Goal: Task Accomplishment & Management: Complete application form

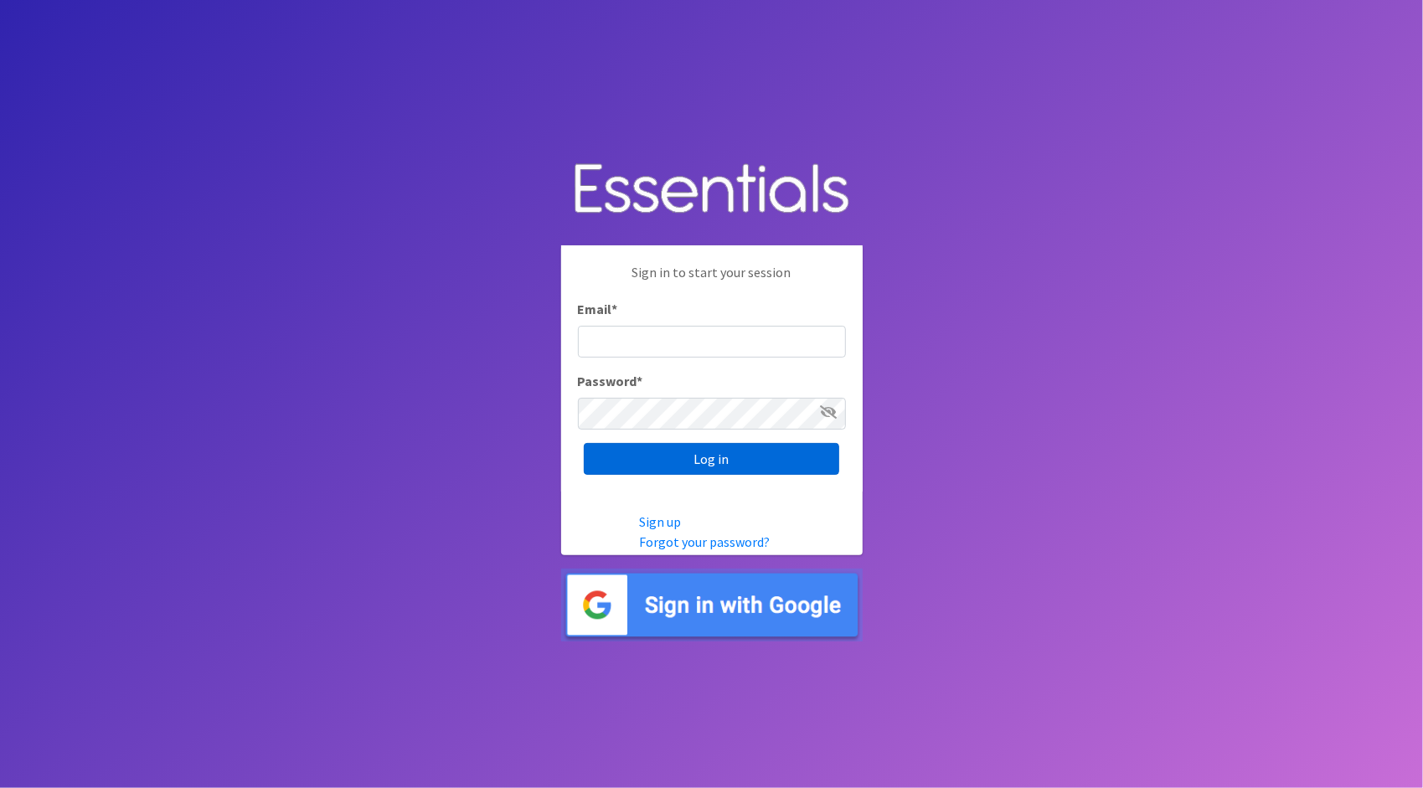
type input "sarah@914cares.org"
click at [736, 462] on input "Log in" at bounding box center [712, 459] width 256 height 32
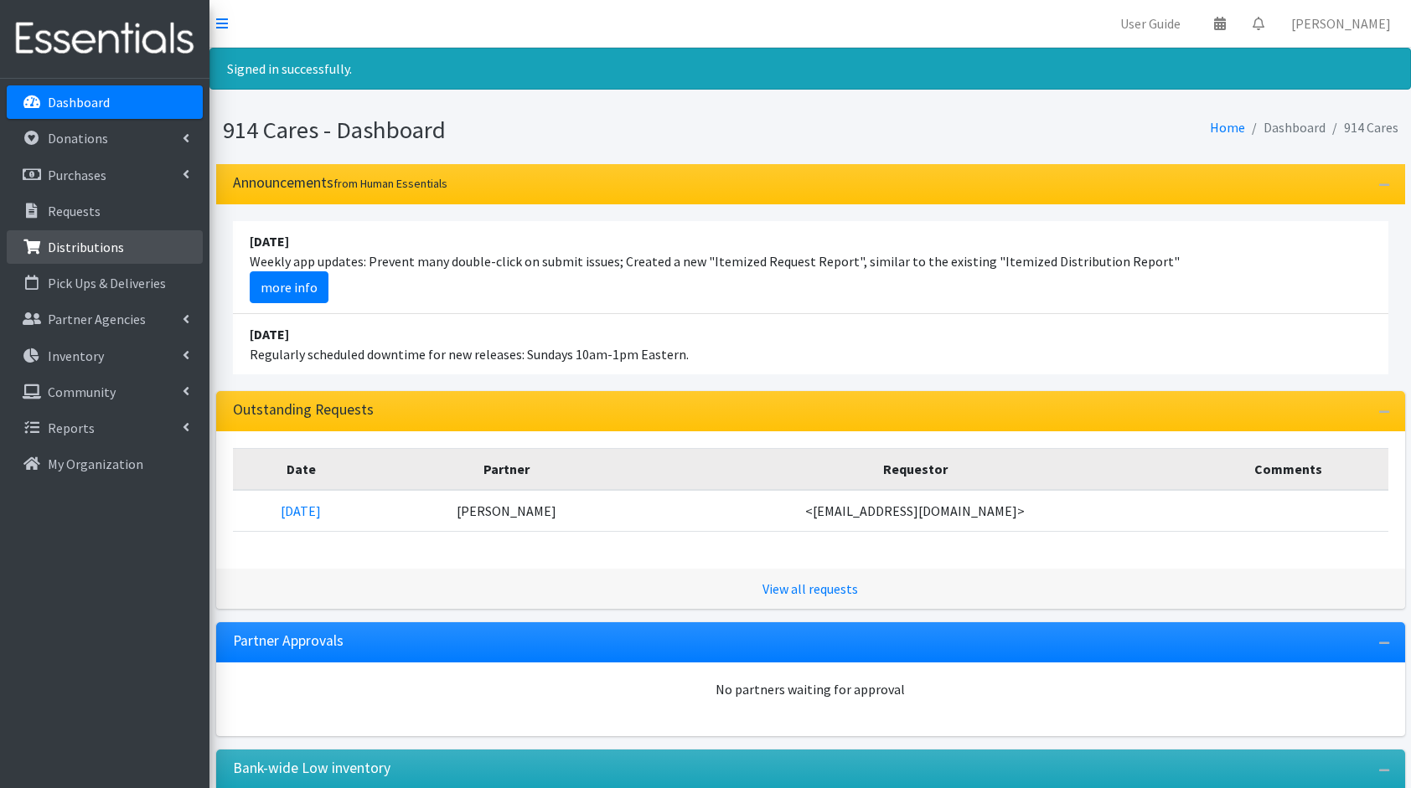
click at [116, 253] on p "Distributions" at bounding box center [86, 247] width 76 height 17
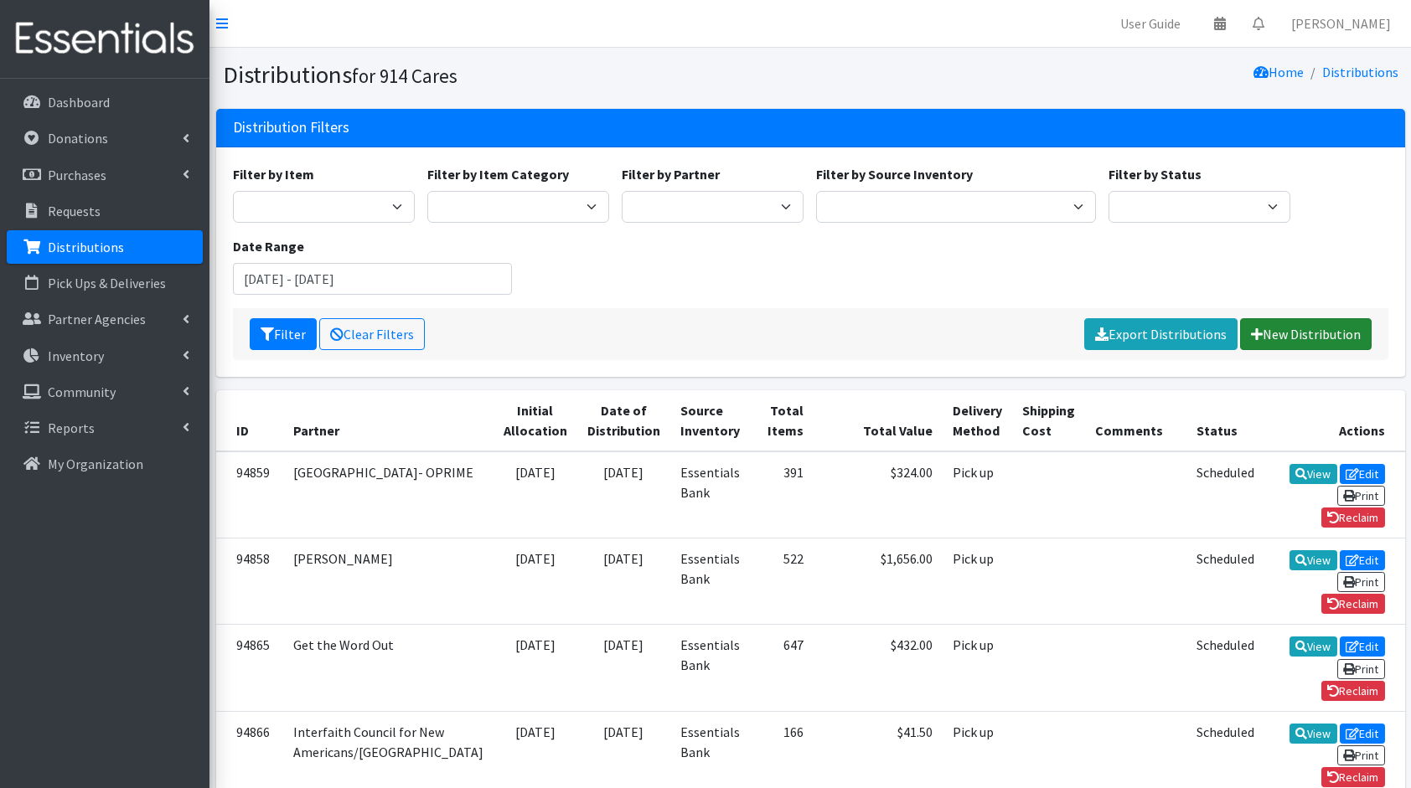
click at [1299, 335] on link "New Distribution" at bounding box center [1306, 334] width 132 height 32
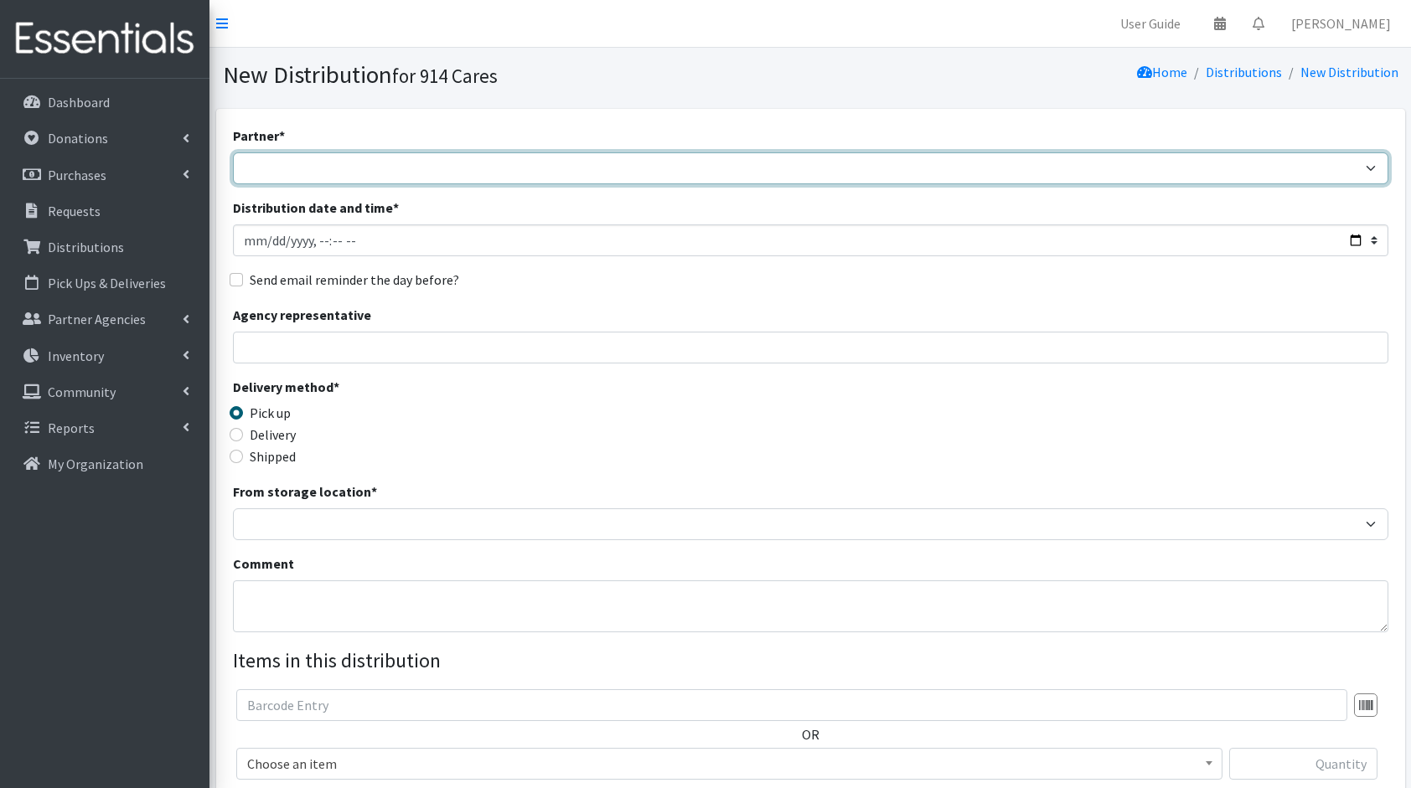
click at [352, 168] on select "4Communities 914United Abbot House Accompany Now All Access Yonkers, Inc All Or…" at bounding box center [810, 168] width 1155 height 32
select select "2895"
click at [233, 152] on select "4Communities 914United Abbot House Accompany Now All Access Yonkers, Inc All Or…" at bounding box center [810, 168] width 1155 height 32
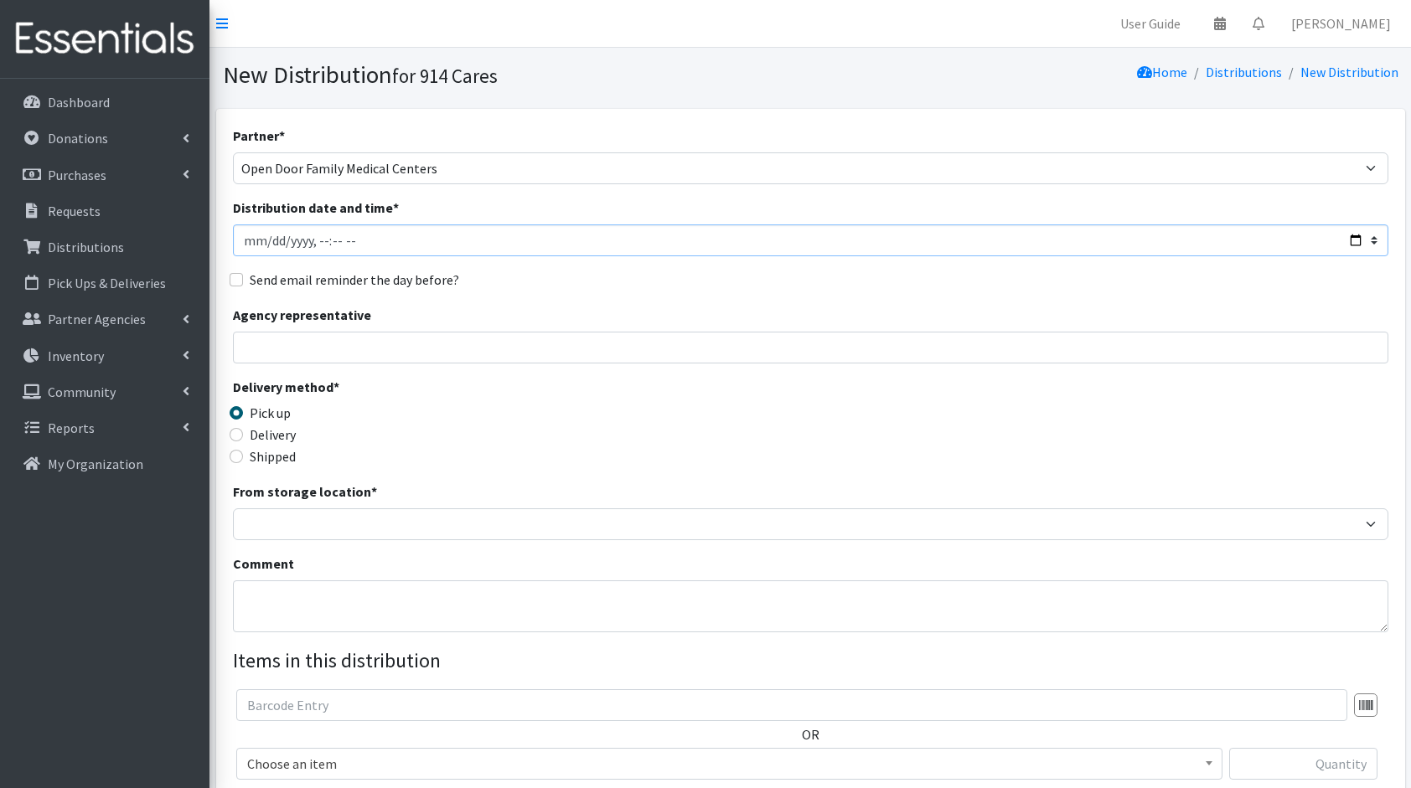
click at [1352, 238] on input "Distribution date and time *" at bounding box center [810, 241] width 1155 height 32
type input "[DATE]T23:59"
click at [666, 292] on div "Partner * 4Communities 914United Abbot House Accompany Now All Access Yonkers, …" at bounding box center [810, 507] width 1155 height 763
click at [418, 352] on input "Agency representative" at bounding box center [810, 348] width 1155 height 32
click at [749, 436] on div "Delivery method * Pick up Delivery Shipped Shipping cost" at bounding box center [810, 429] width 1155 height 105
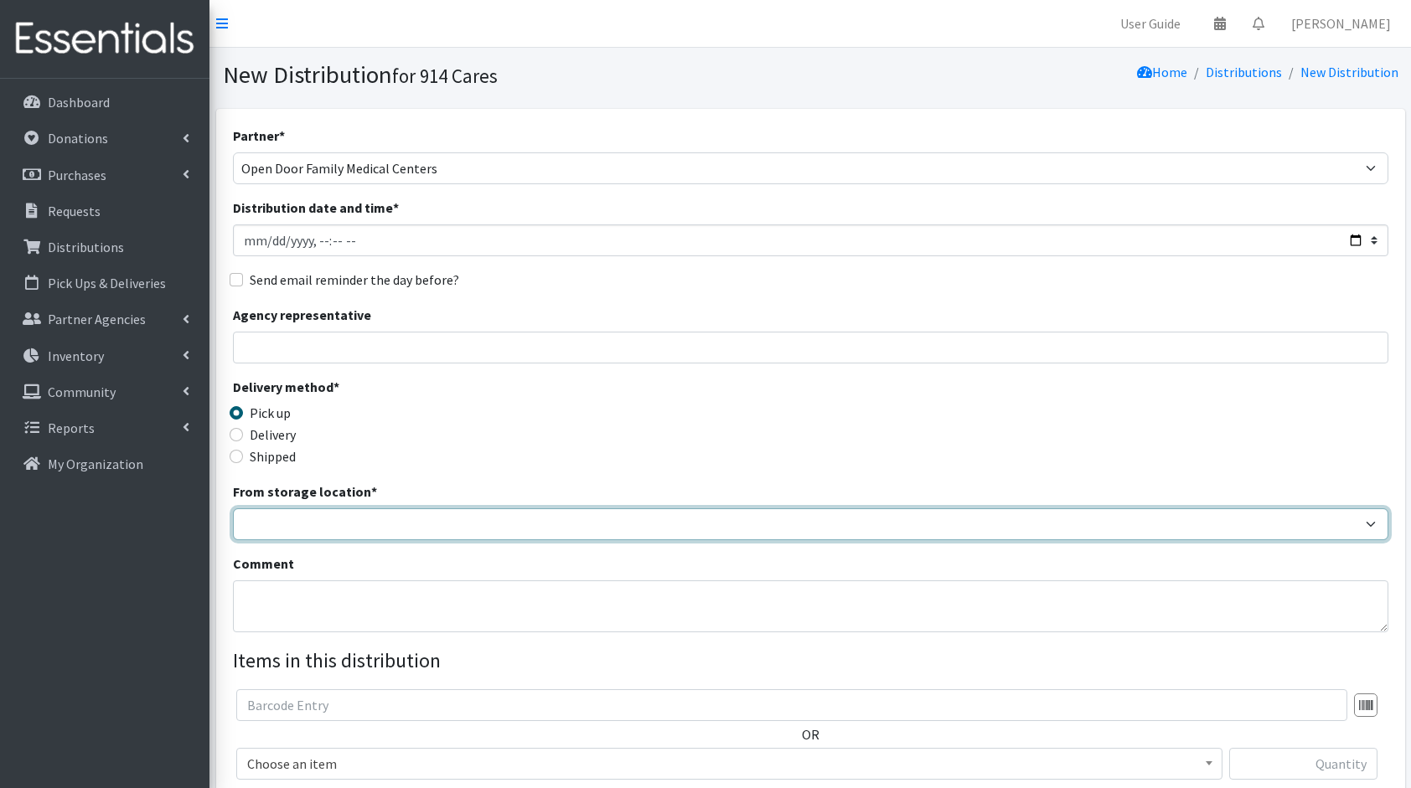
click at [404, 533] on select "Baby Bank Camp Clothing Plus Essentials Bank Westchester Reads" at bounding box center [810, 525] width 1155 height 32
select select "305"
click at [233, 509] on select "Baby Bank Camp Clothing Plus Essentials Bank Westchester Reads" at bounding box center [810, 525] width 1155 height 32
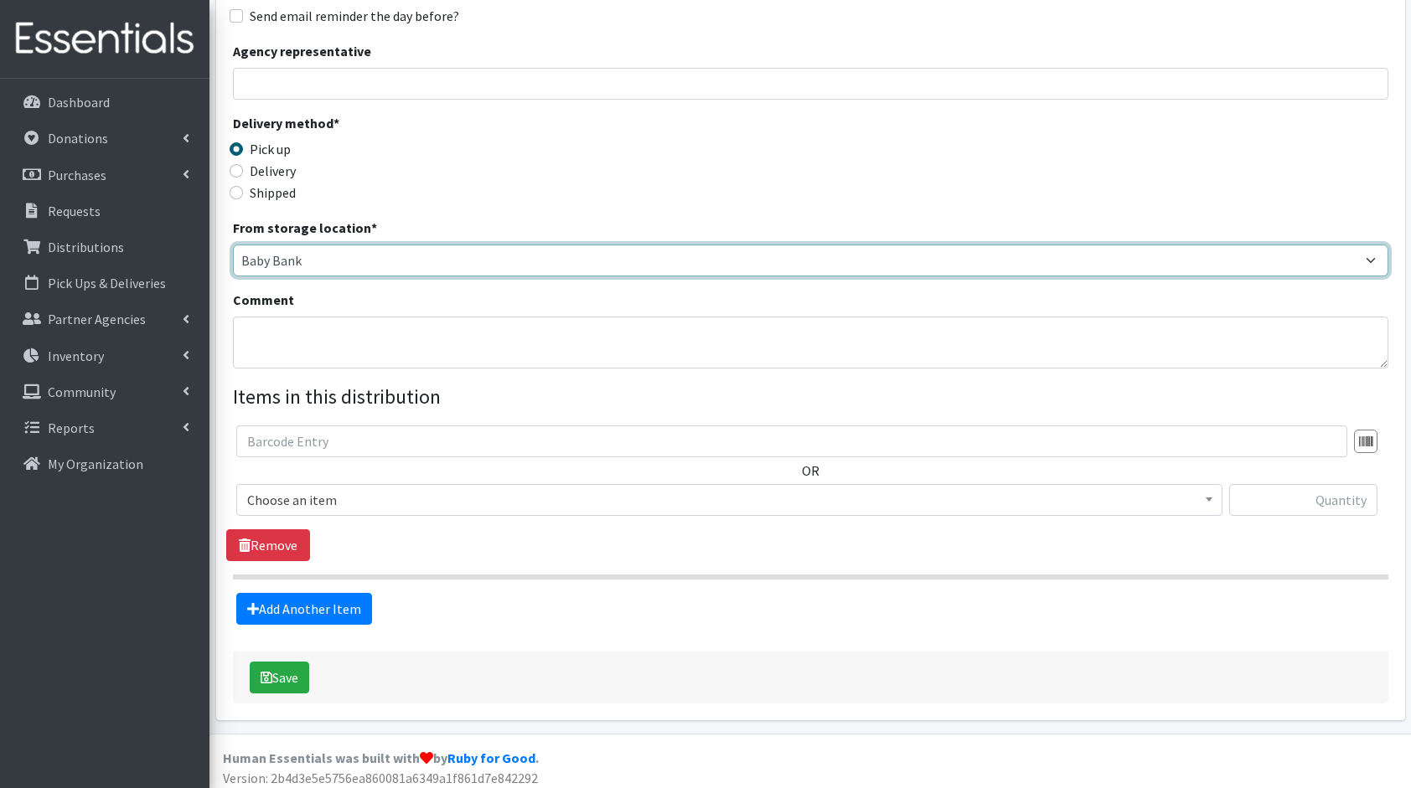
scroll to position [266, 0]
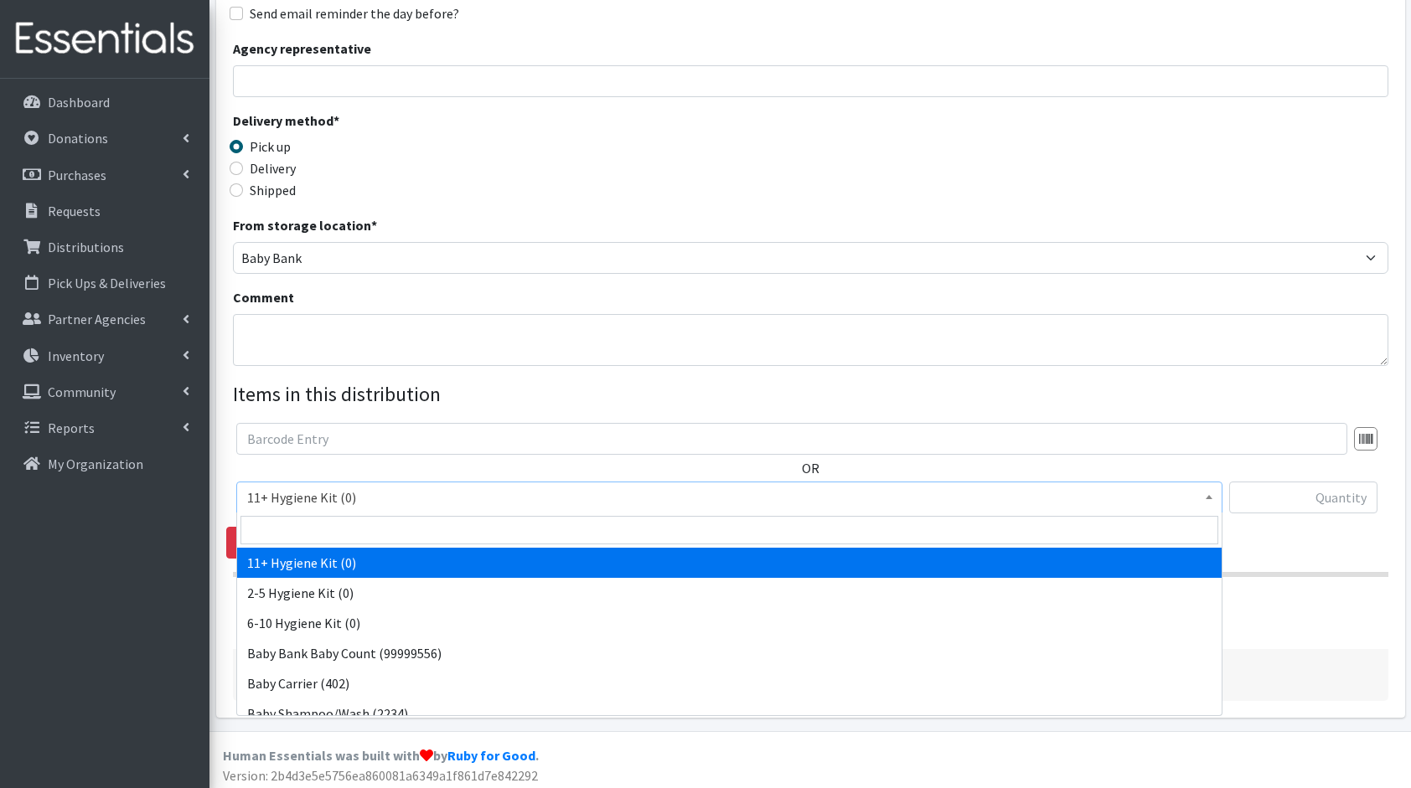
click at [346, 504] on span "11+ Hygiene Kit (0)" at bounding box center [729, 497] width 964 height 23
click at [384, 531] on input "search" at bounding box center [729, 530] width 978 height 28
type input "di"
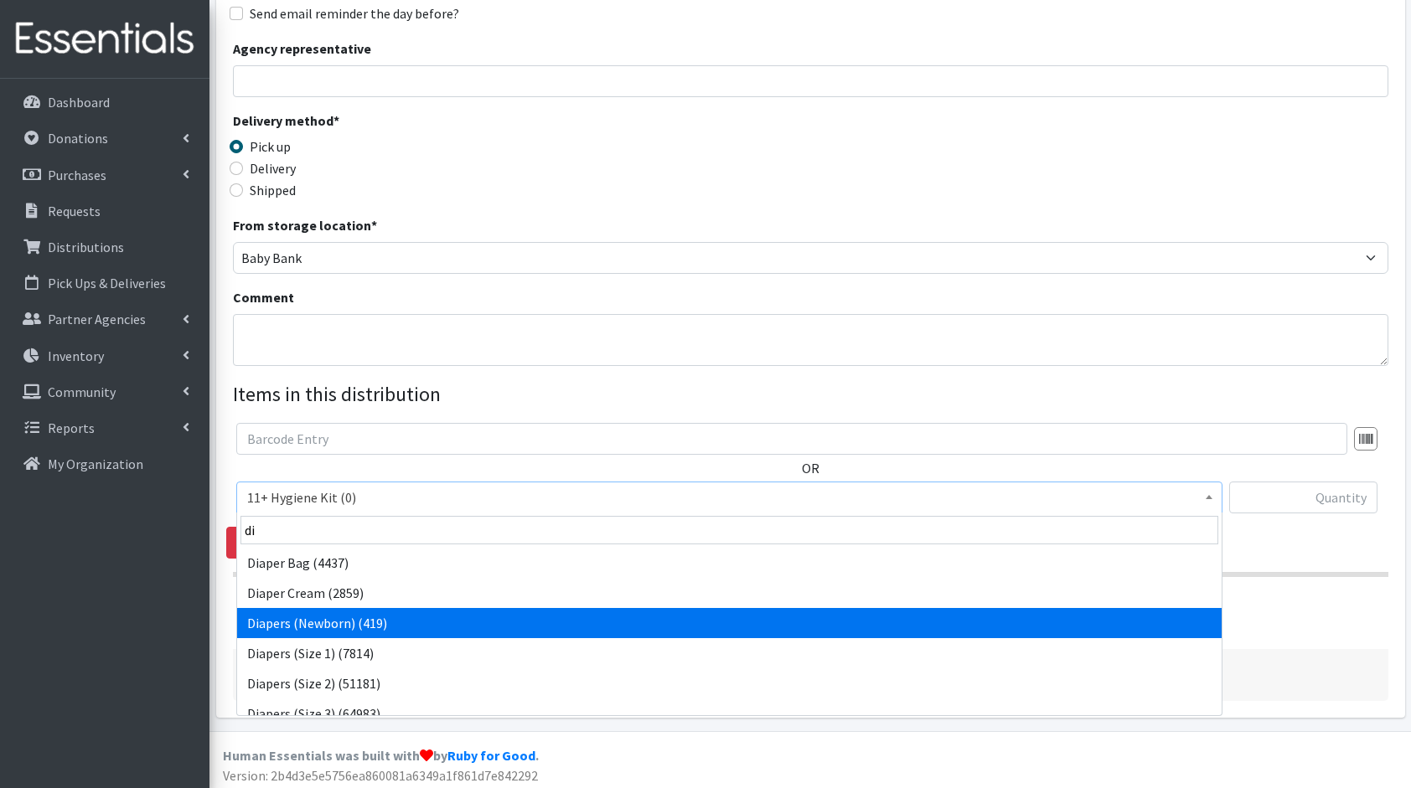
select select "5217"
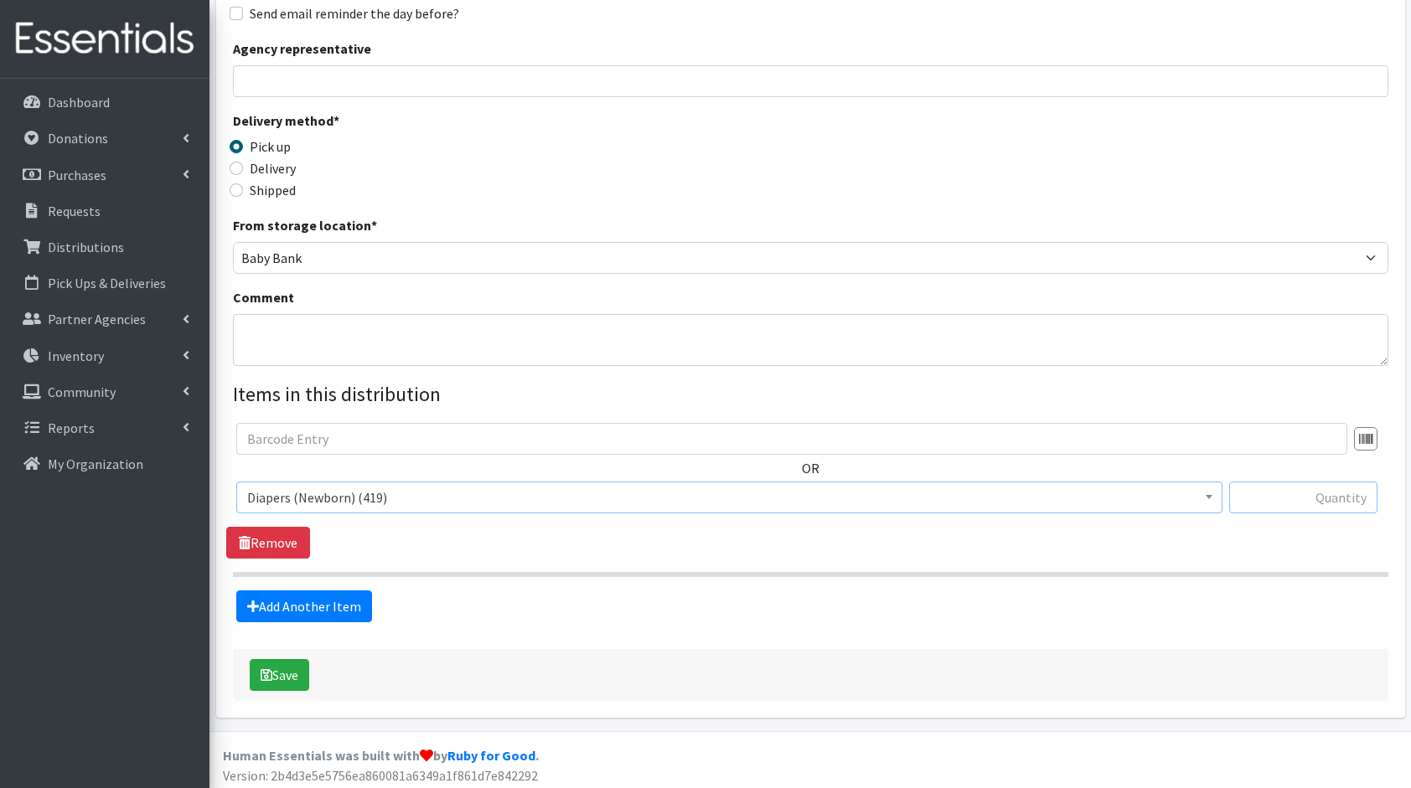
click at [1287, 498] on input "text" at bounding box center [1303, 498] width 148 height 32
type input "168"
click at [276, 605] on link "Add Another Item" at bounding box center [304, 607] width 136 height 32
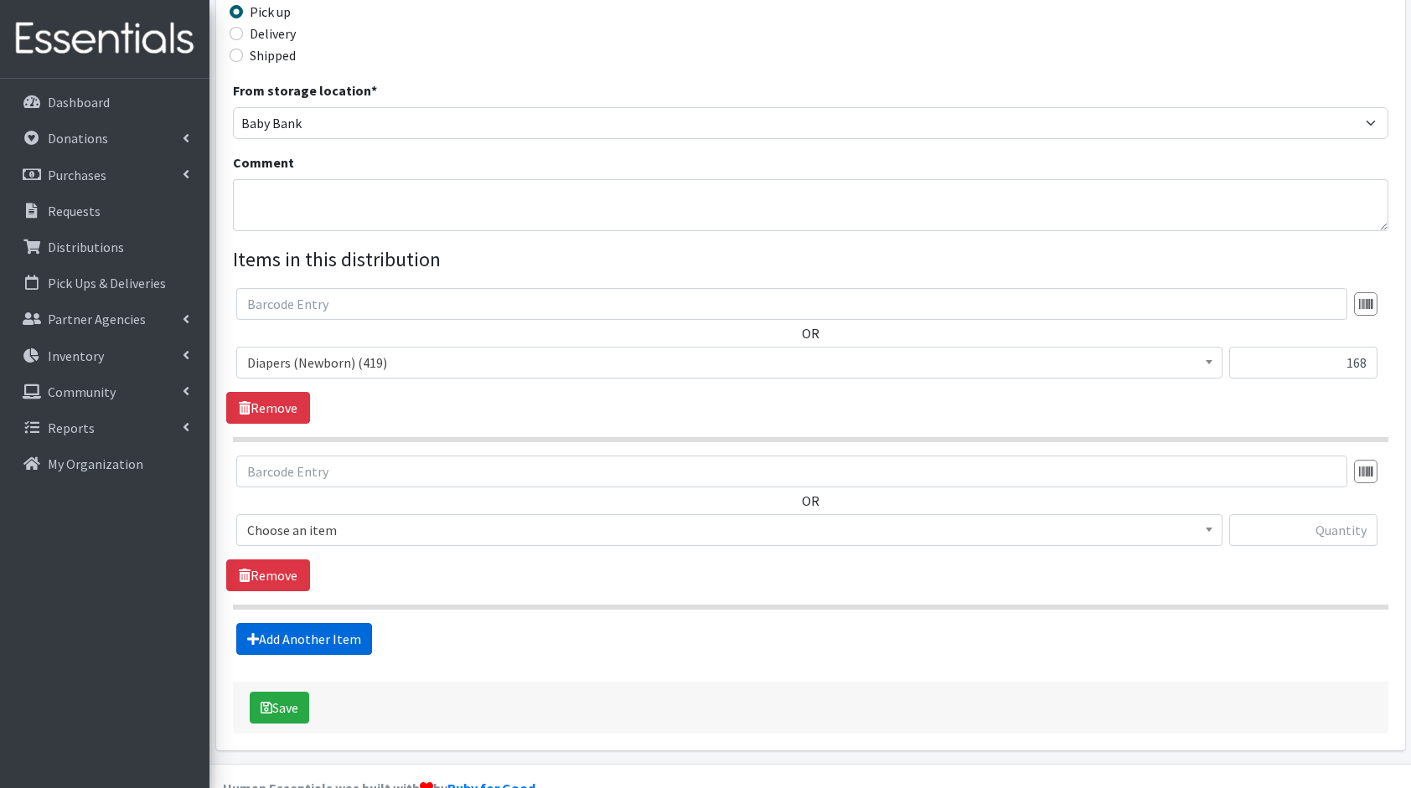
scroll to position [436, 0]
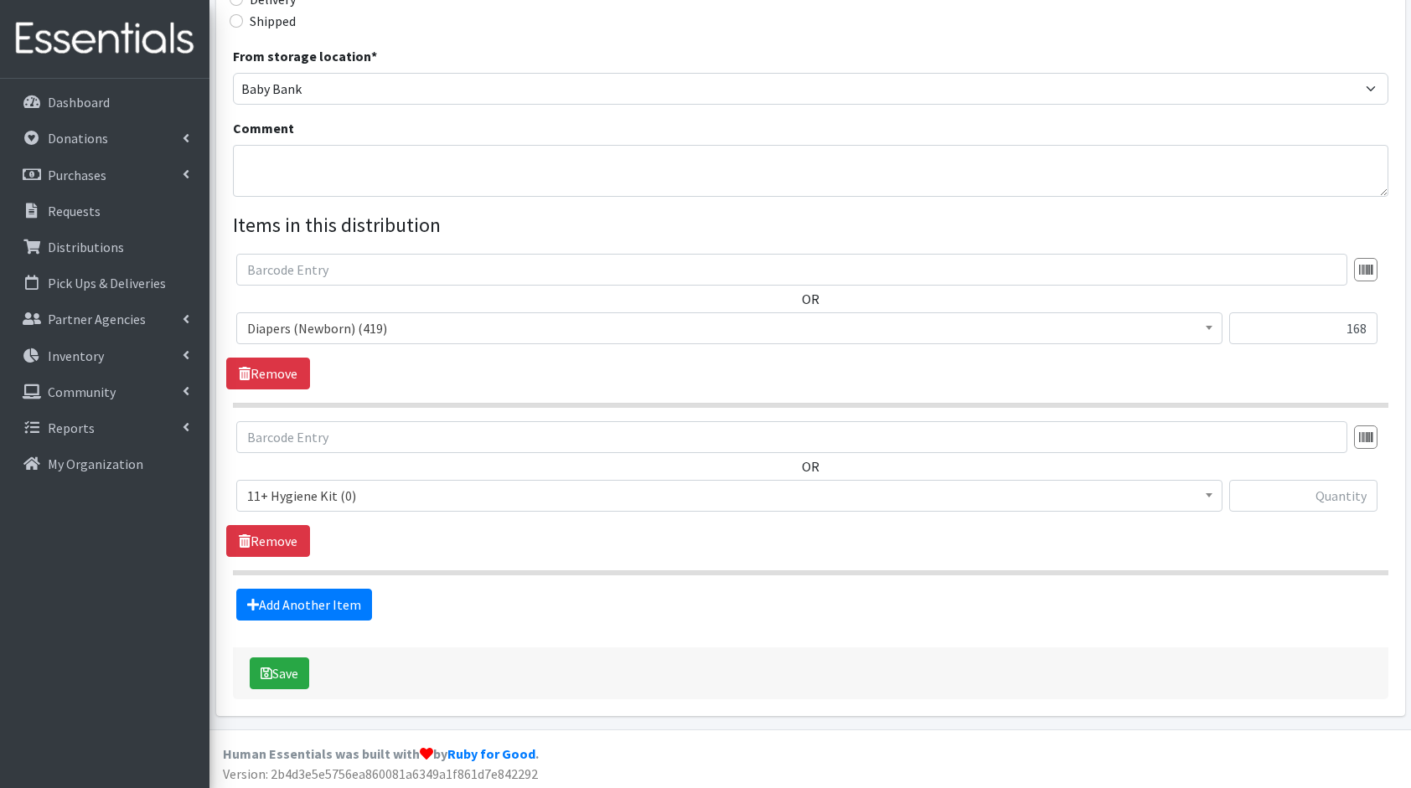
click at [373, 503] on span "11+ Hygiene Kit (0)" at bounding box center [729, 495] width 964 height 23
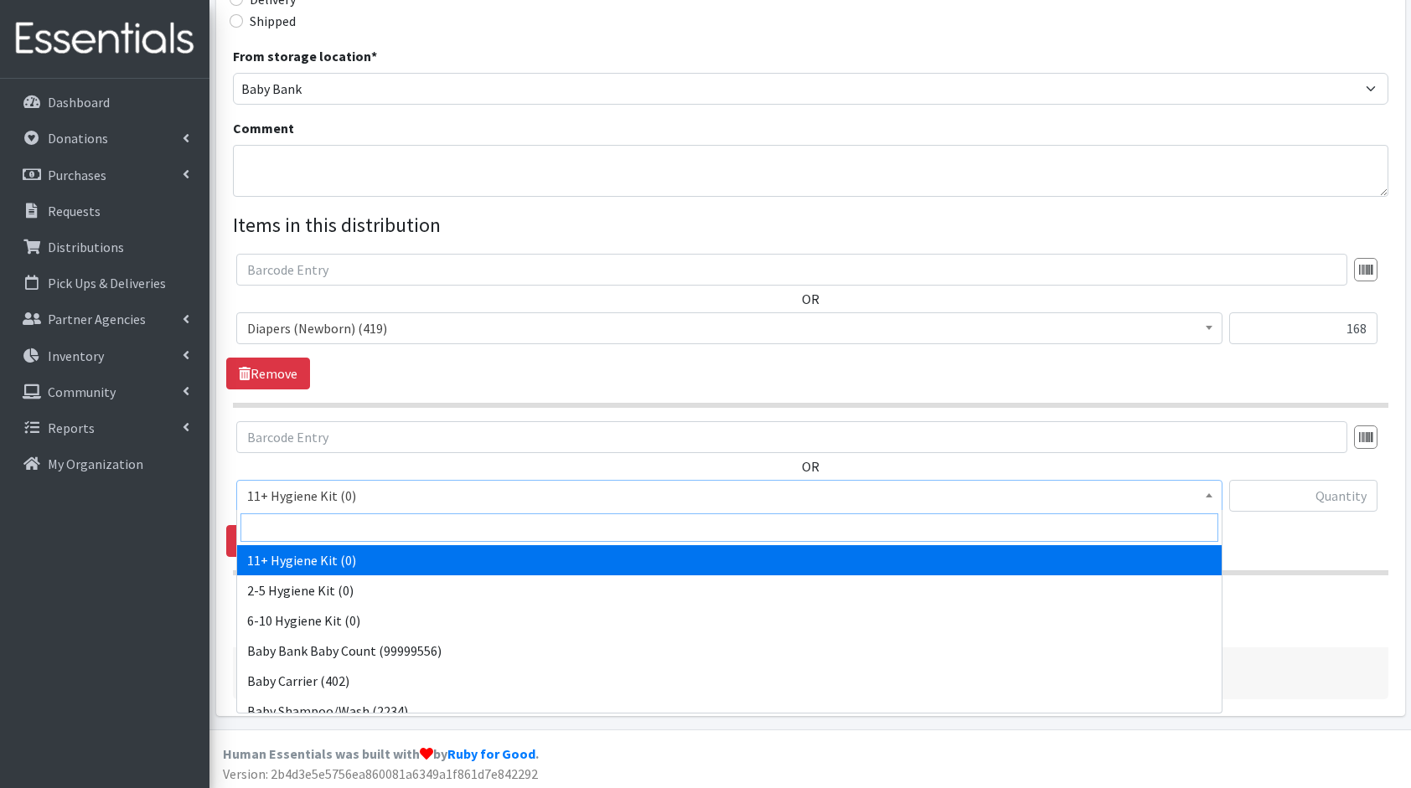
click at [389, 519] on input "search" at bounding box center [729, 528] width 978 height 28
type input "di"
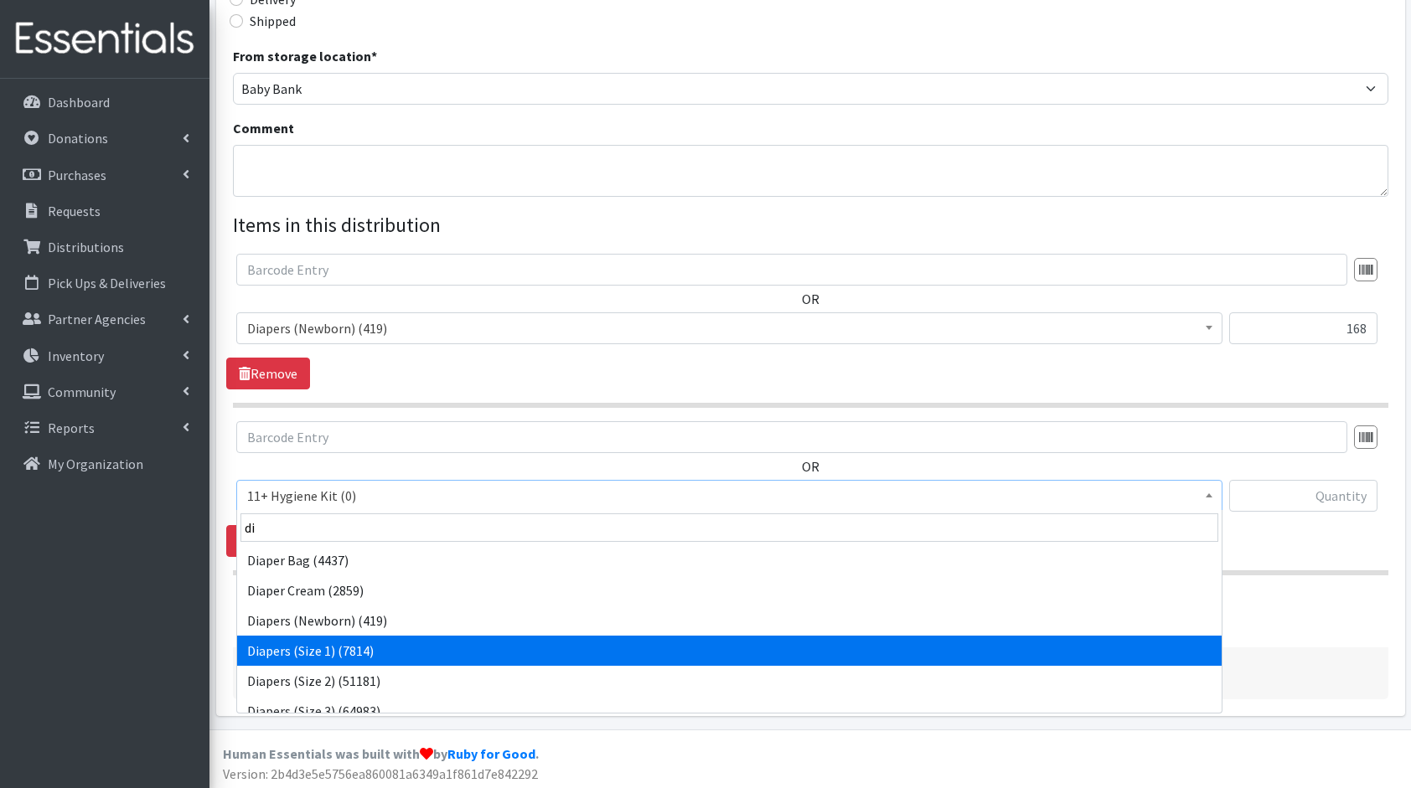
select select "5195"
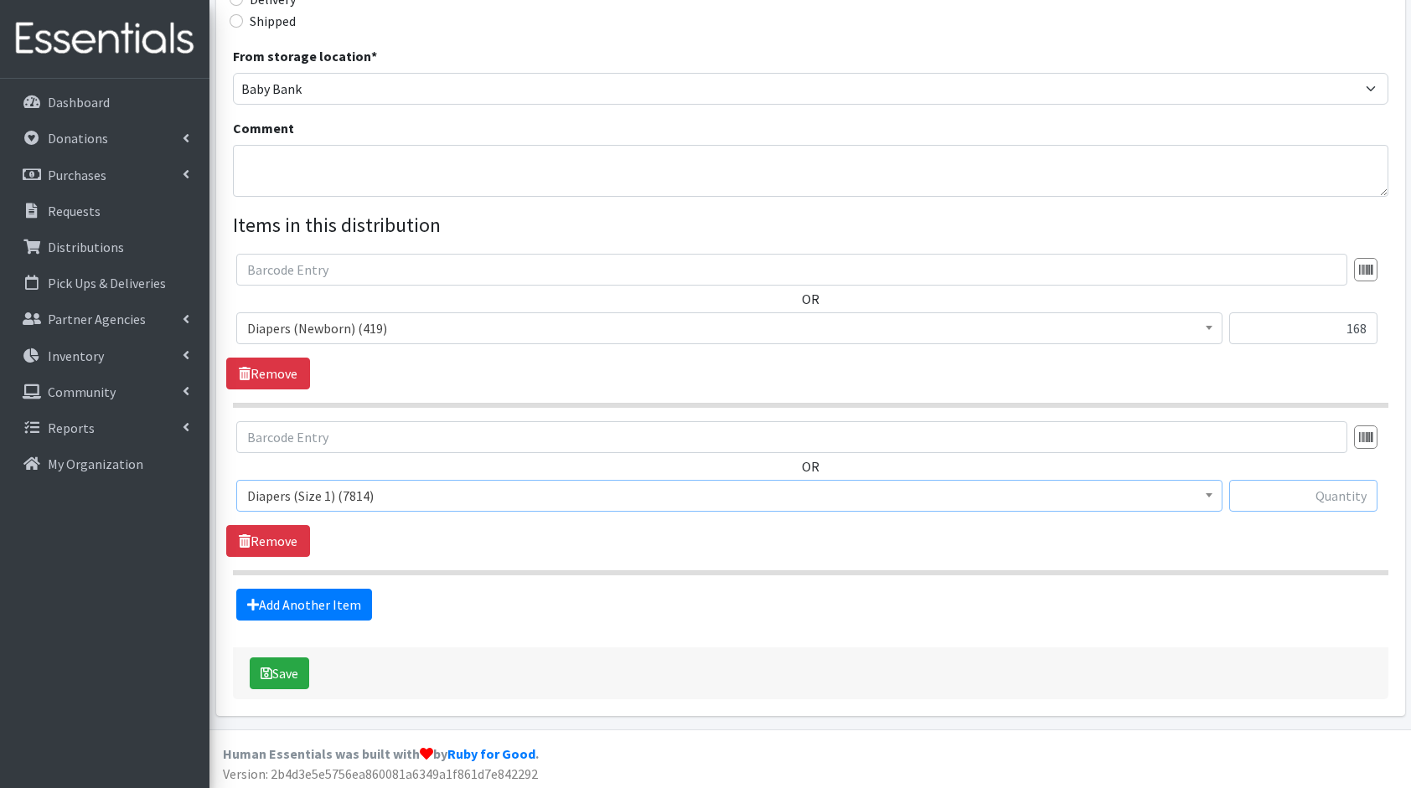
click at [1283, 494] on input "text" at bounding box center [1303, 496] width 148 height 32
type input "800"
click at [322, 591] on link "Add Another Item" at bounding box center [304, 605] width 136 height 32
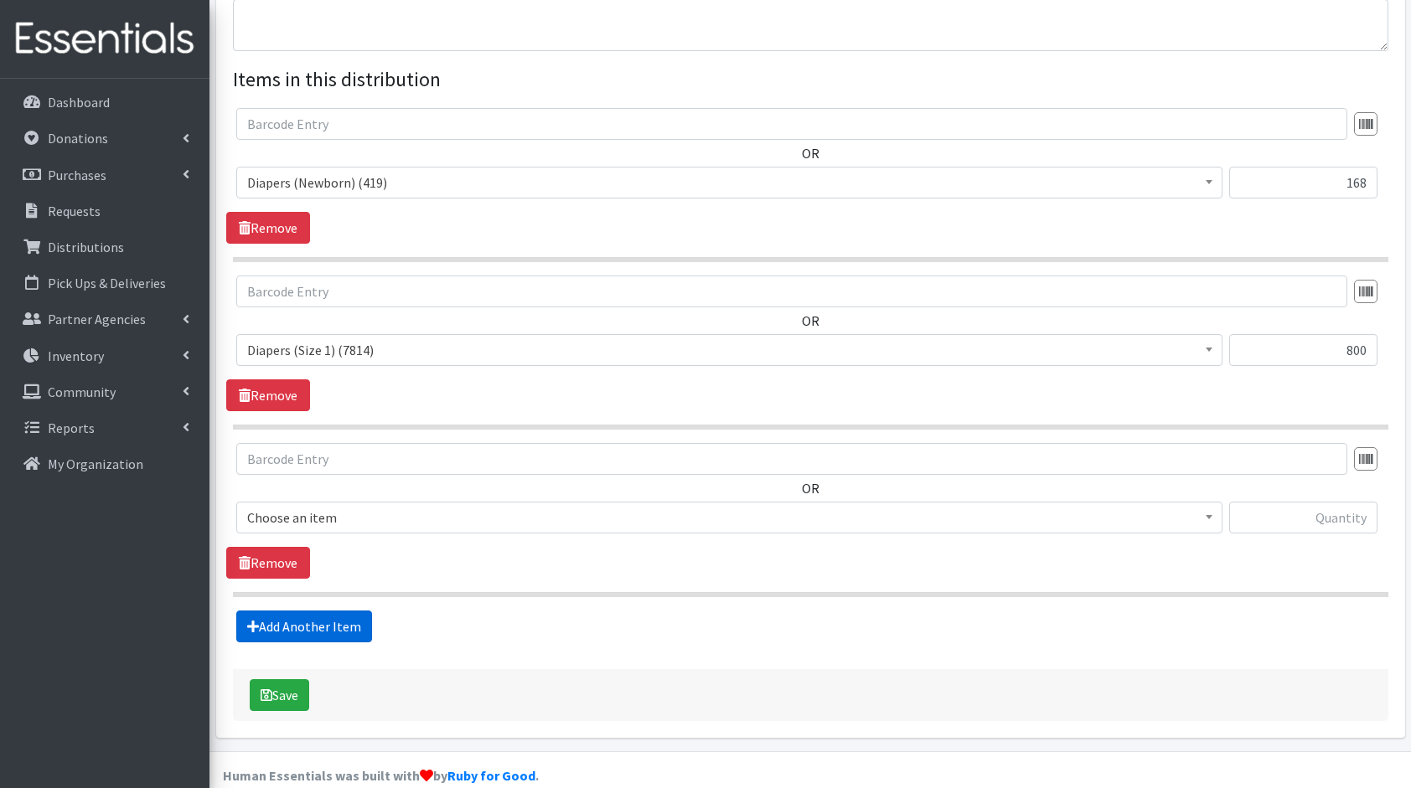
scroll to position [602, 0]
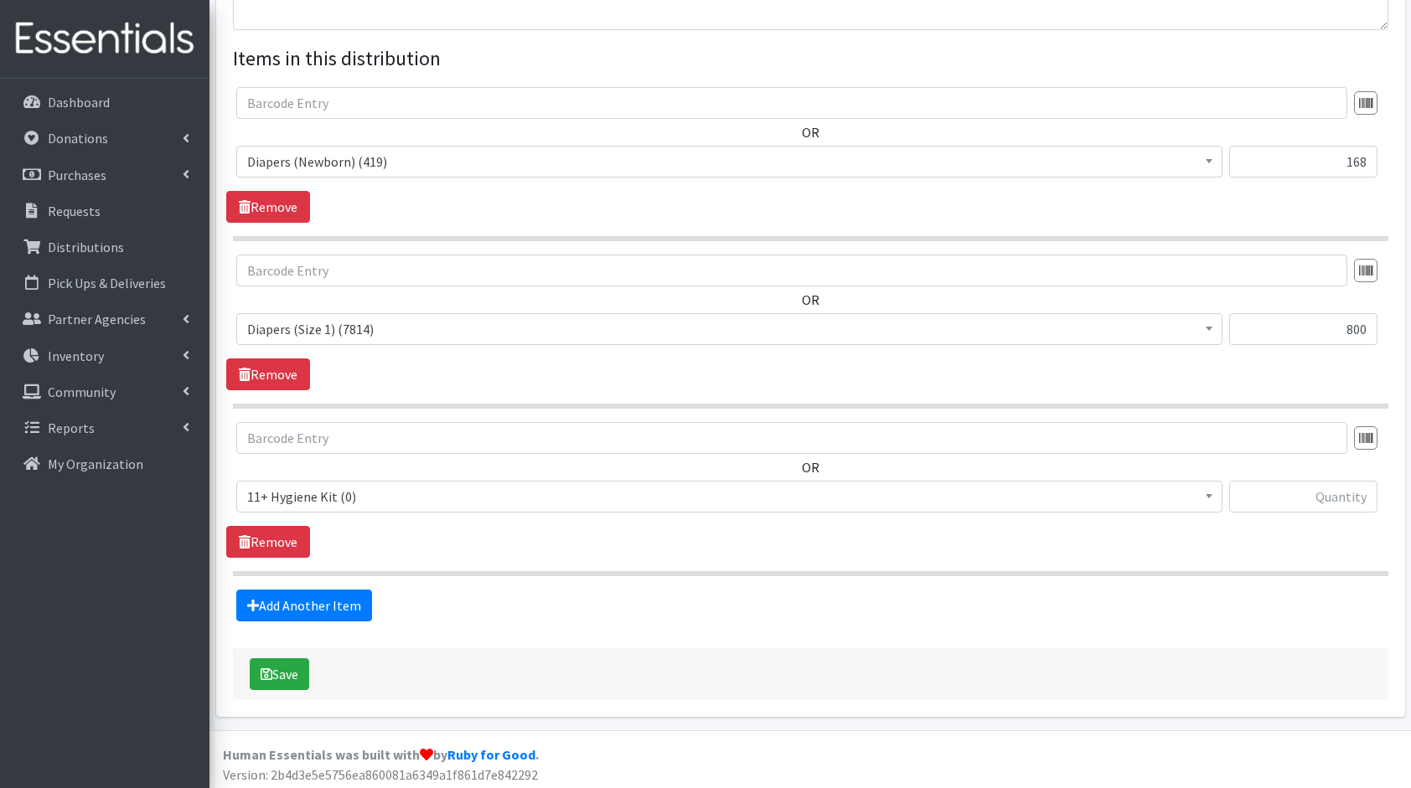
click at [380, 474] on div "OR 11+ Hygiene Kit (0) 2-5 Hygiene Kit (0) 6-10 Hygiene Kit (0) Baby Bank Baby …" at bounding box center [810, 474] width 1168 height 104
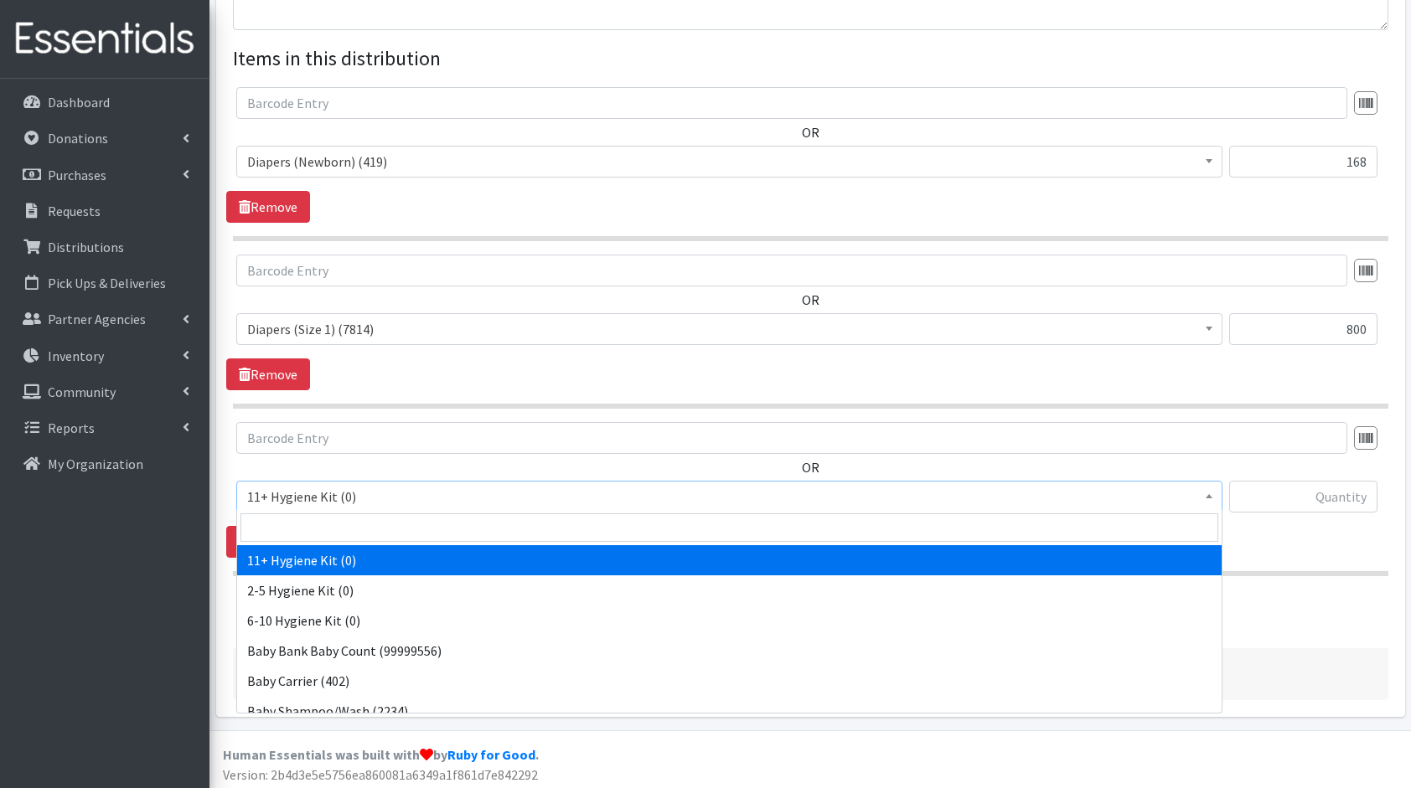
click at [385, 489] on span "11+ Hygiene Kit (0)" at bounding box center [729, 496] width 964 height 23
click at [405, 522] on input "search" at bounding box center [729, 528] width 978 height 28
type input "di"
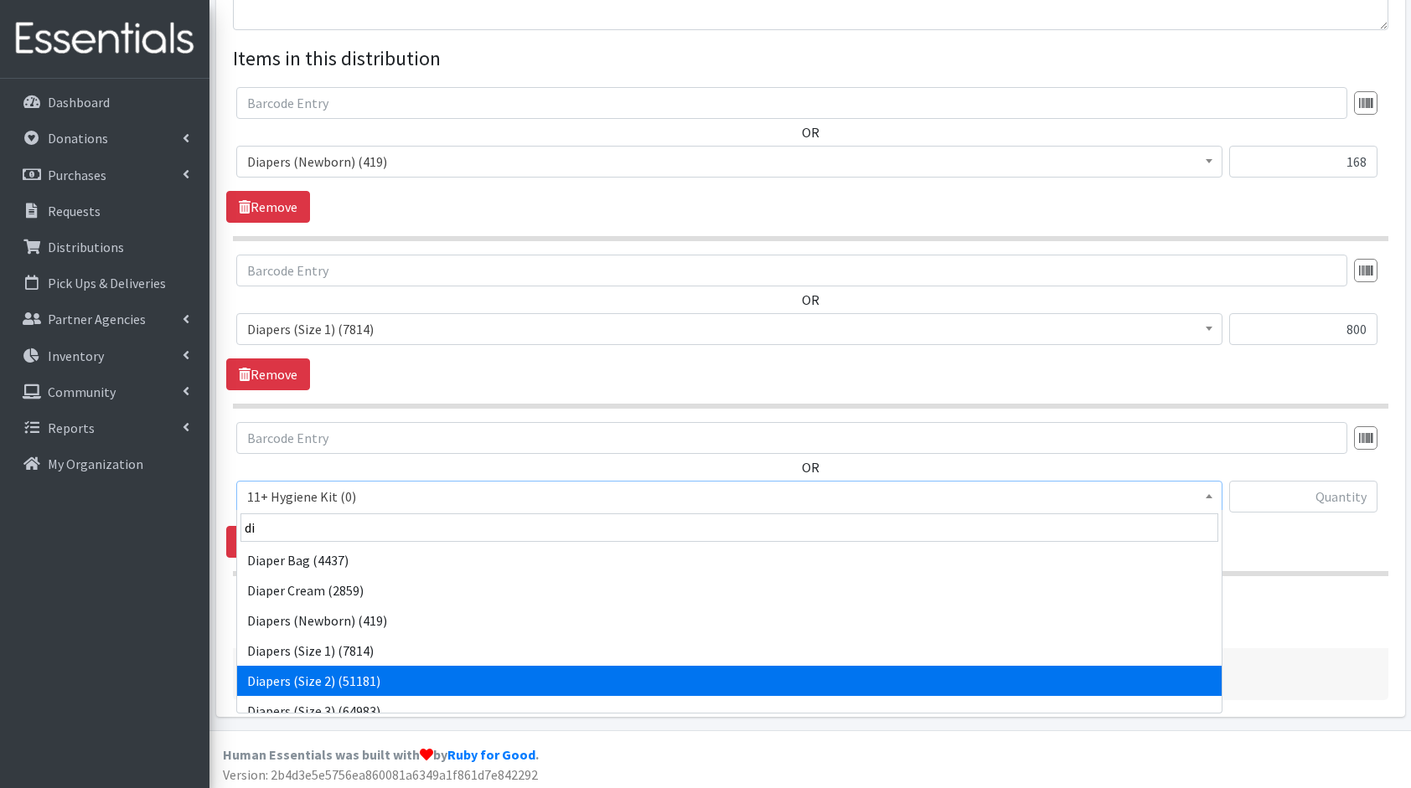
select select "5196"
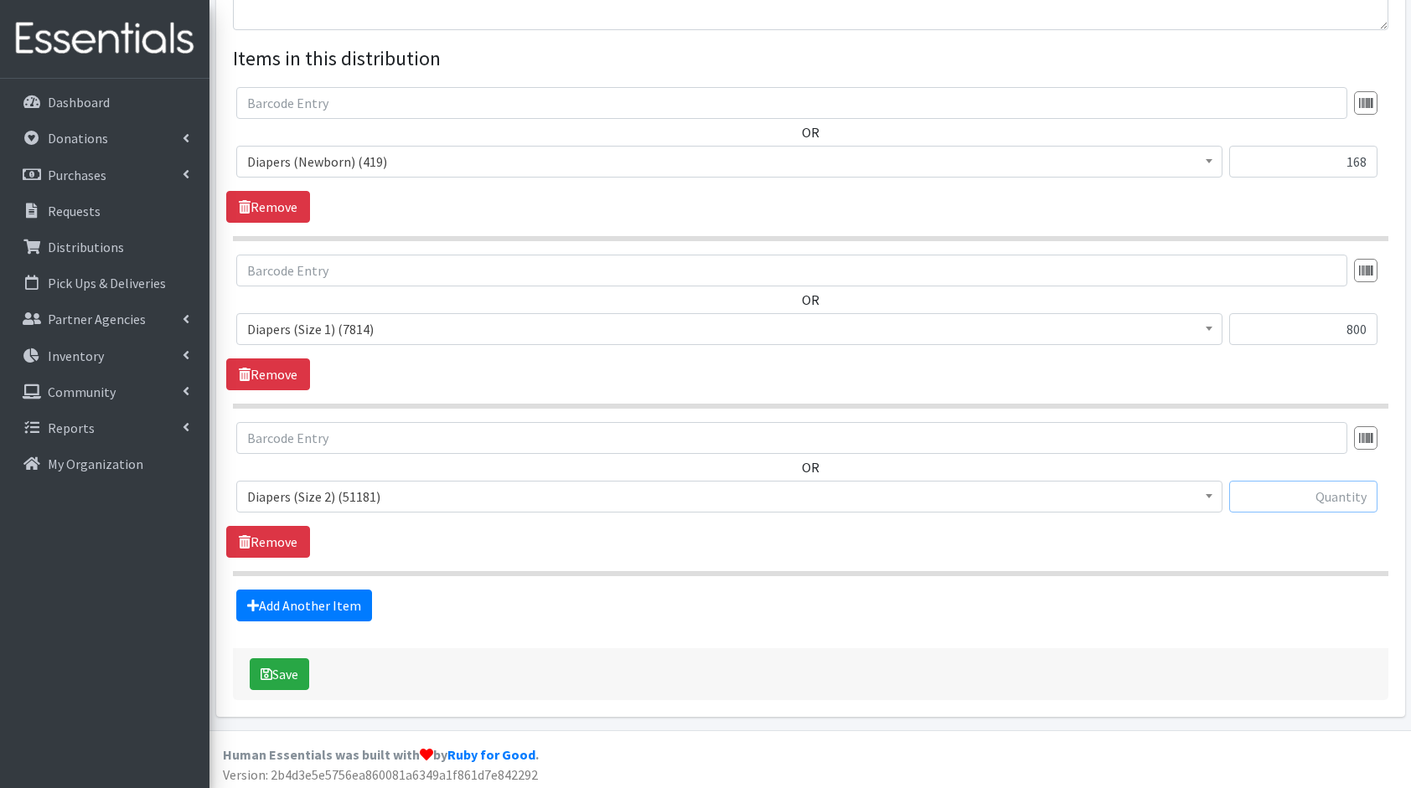
click at [1338, 485] on input "text" at bounding box center [1303, 497] width 148 height 32
type input "504"
click at [339, 610] on link "Add Another Item" at bounding box center [304, 606] width 136 height 32
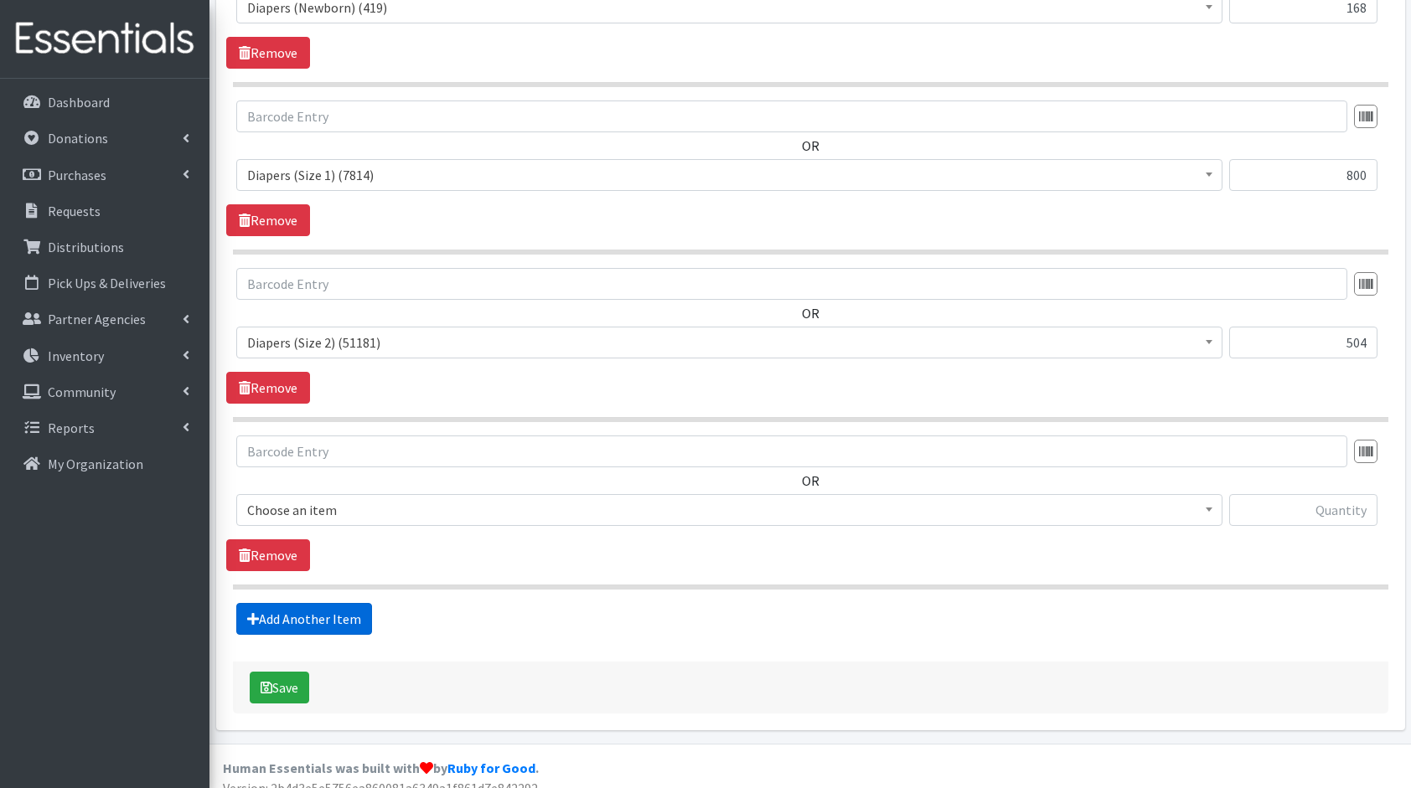
scroll to position [769, 0]
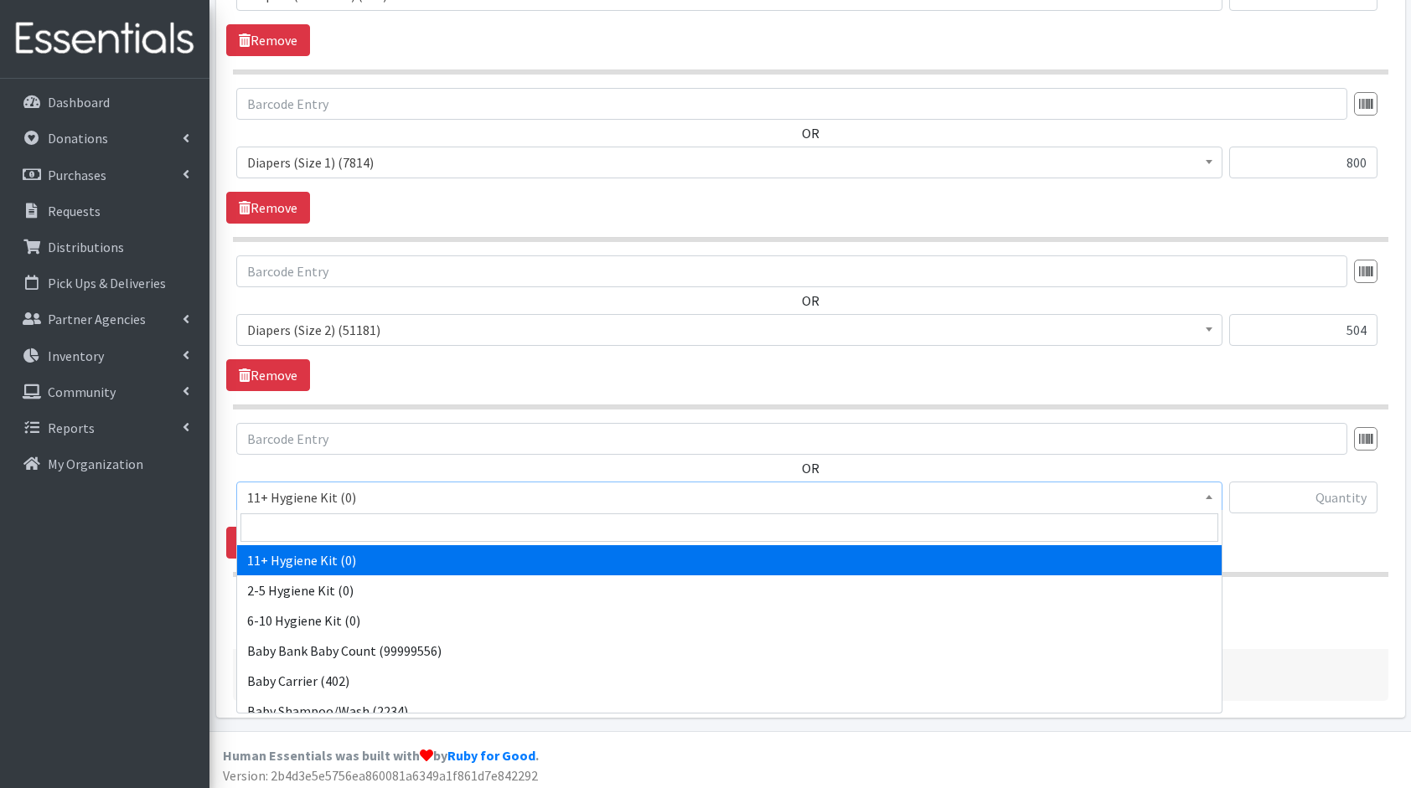
click at [355, 503] on span "11+ Hygiene Kit (0)" at bounding box center [729, 497] width 964 height 23
click at [377, 521] on input "search" at bounding box center [729, 528] width 978 height 28
type input "di"
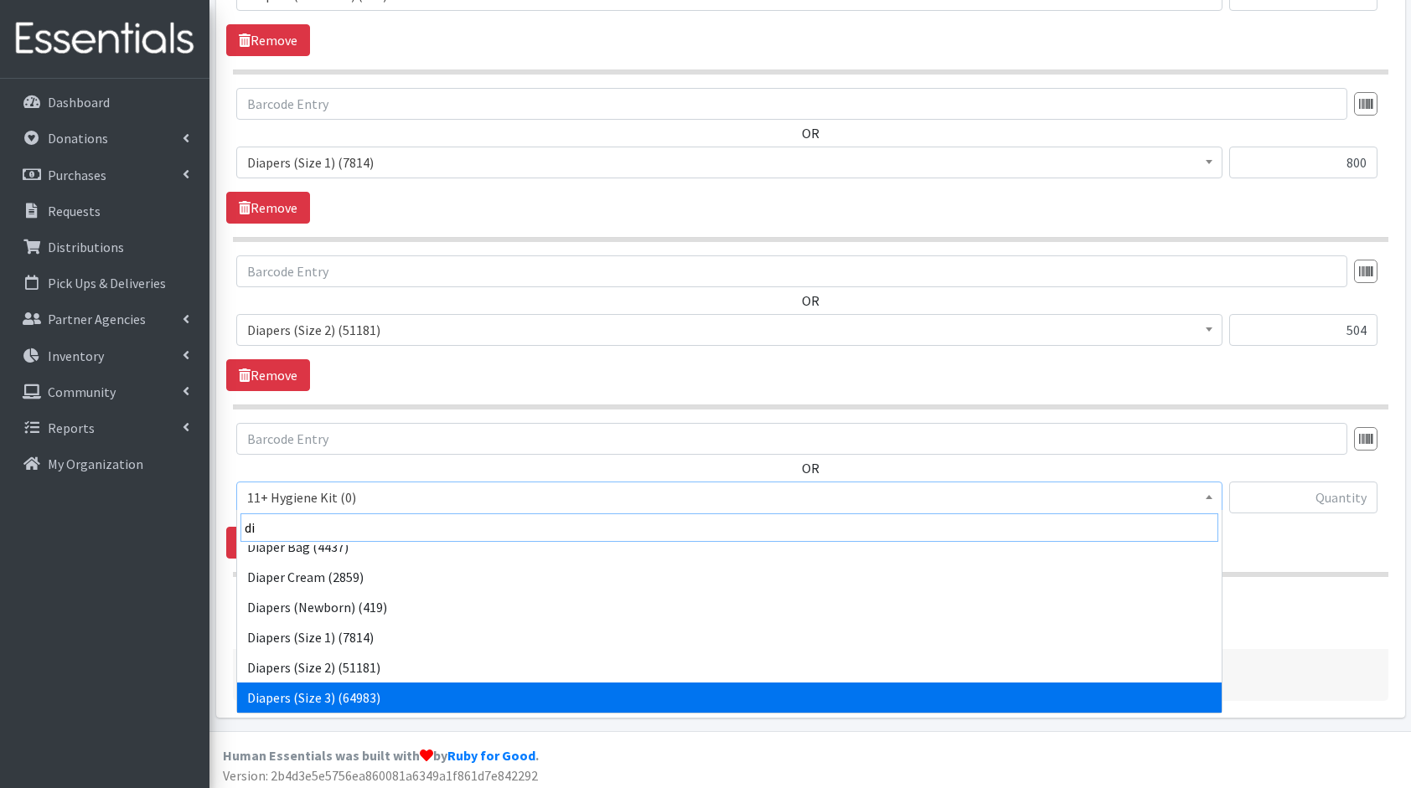
scroll to position [44, 0]
select select "5206"
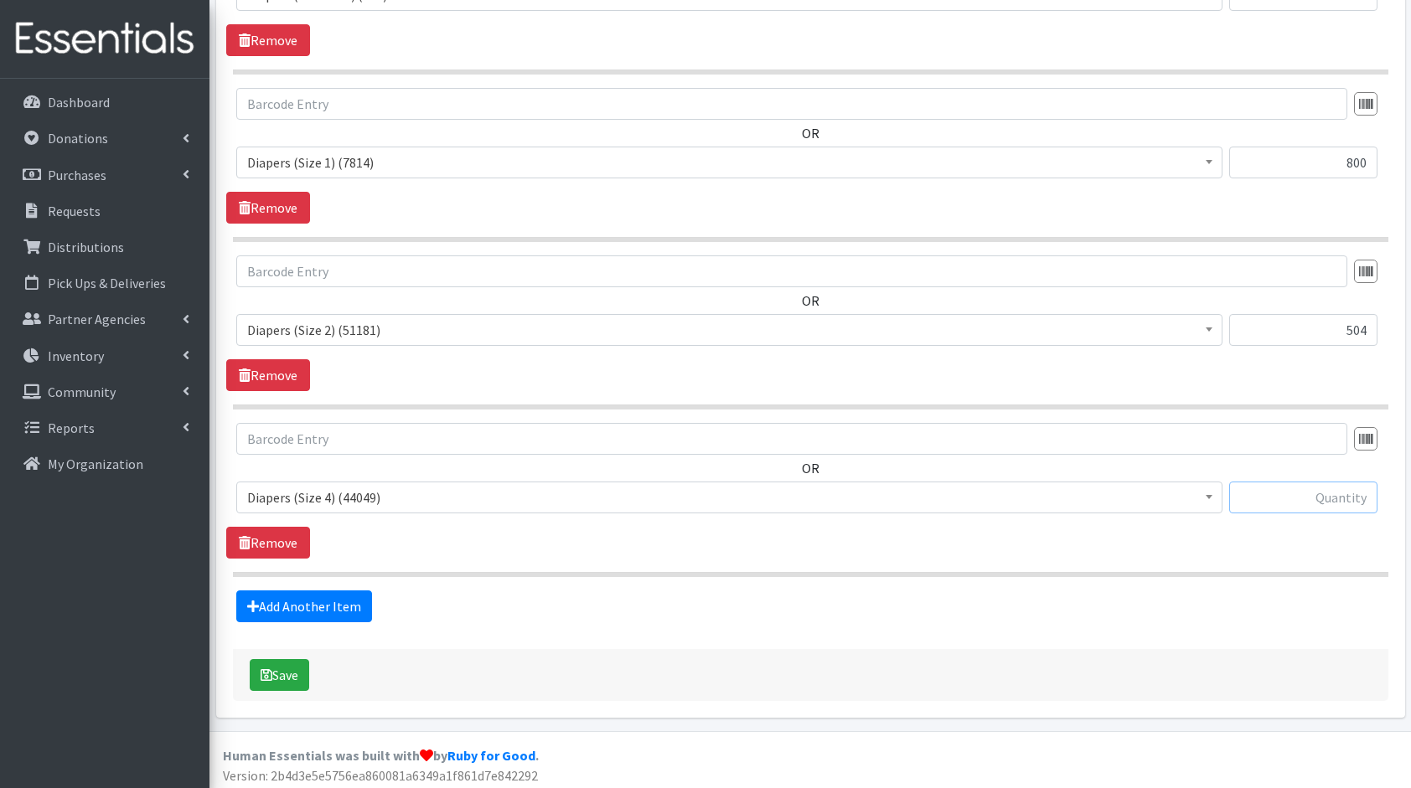
click at [1278, 493] on input "text" at bounding box center [1303, 498] width 148 height 32
type input "500"
click at [324, 596] on link "Add Another Item" at bounding box center [304, 607] width 136 height 32
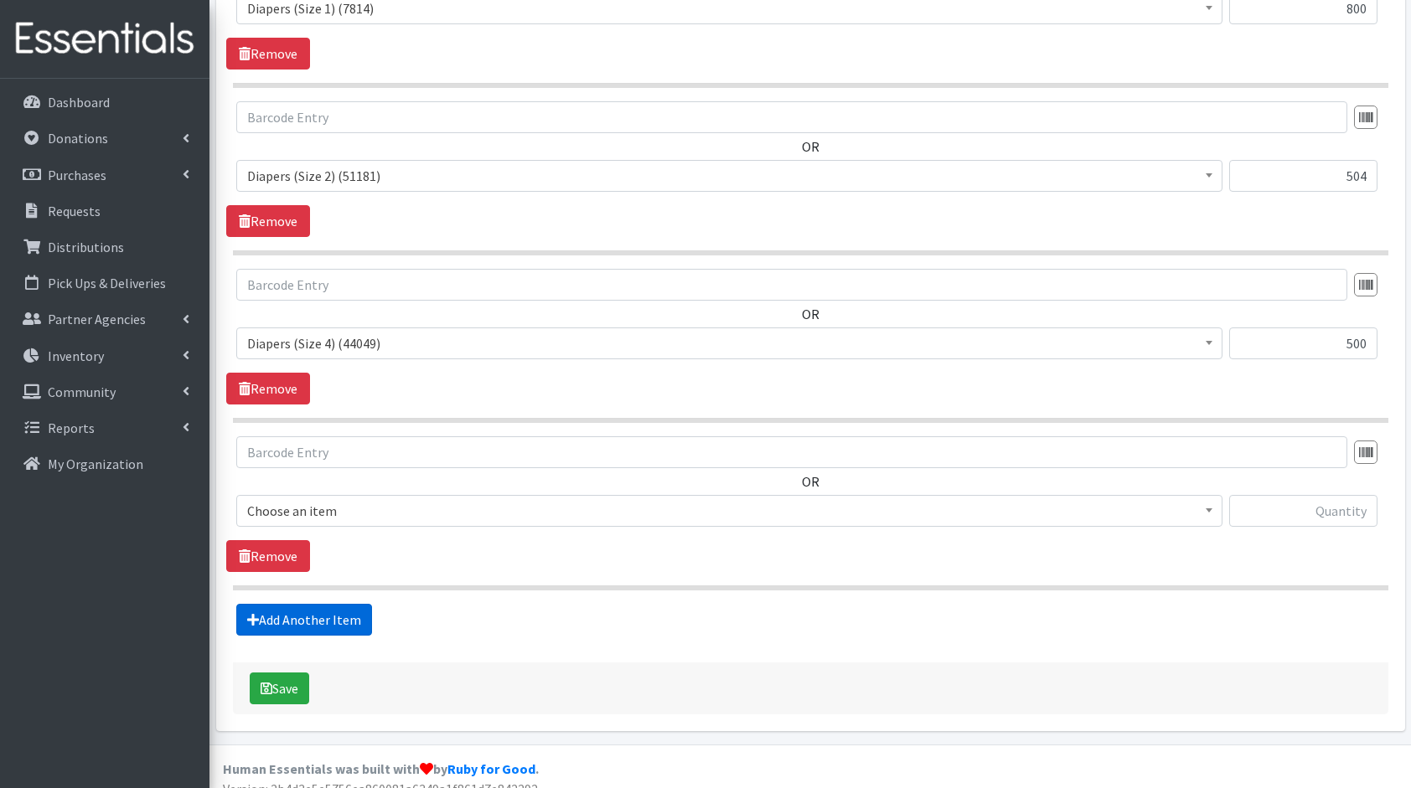
scroll to position [936, 0]
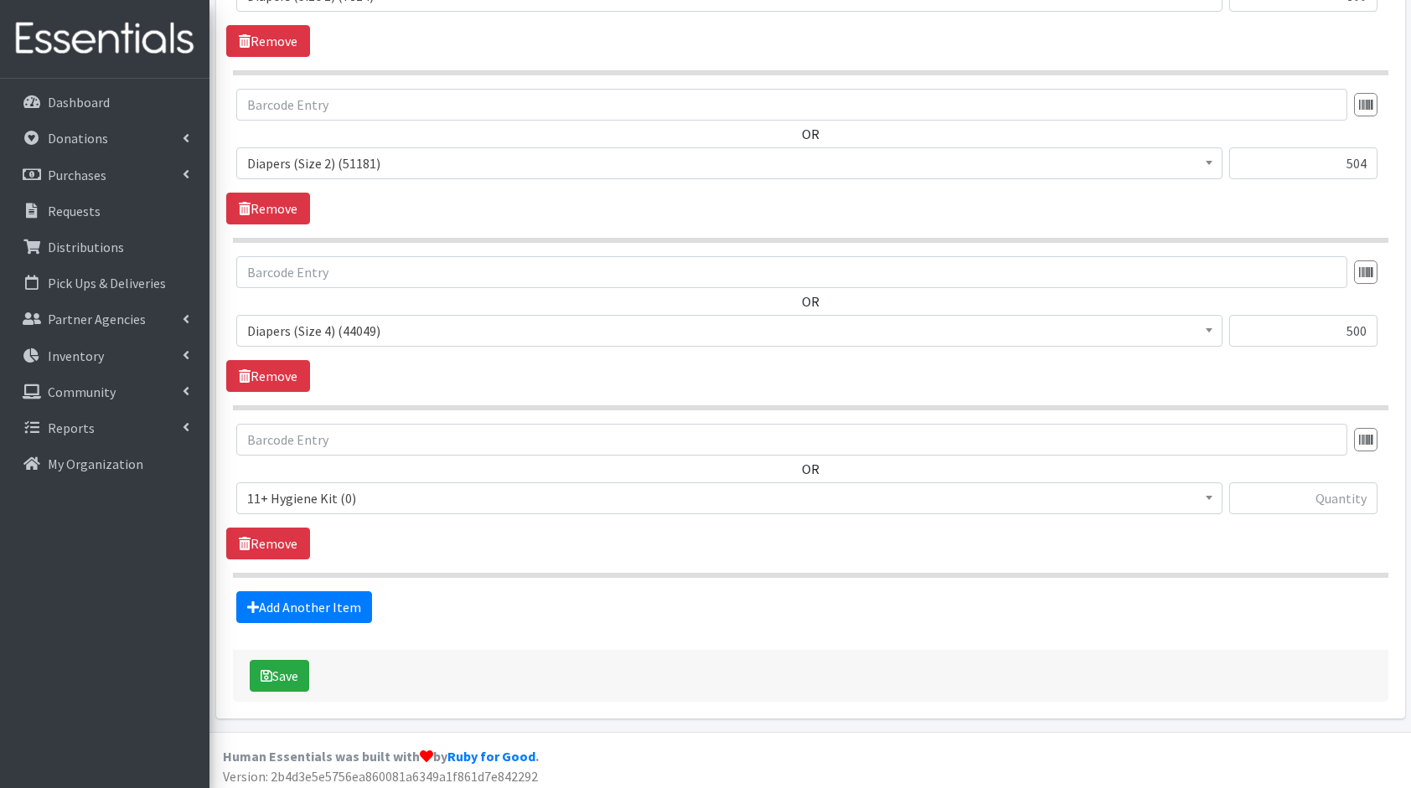
click at [321, 498] on span "11+ Hygiene Kit (0)" at bounding box center [729, 498] width 964 height 23
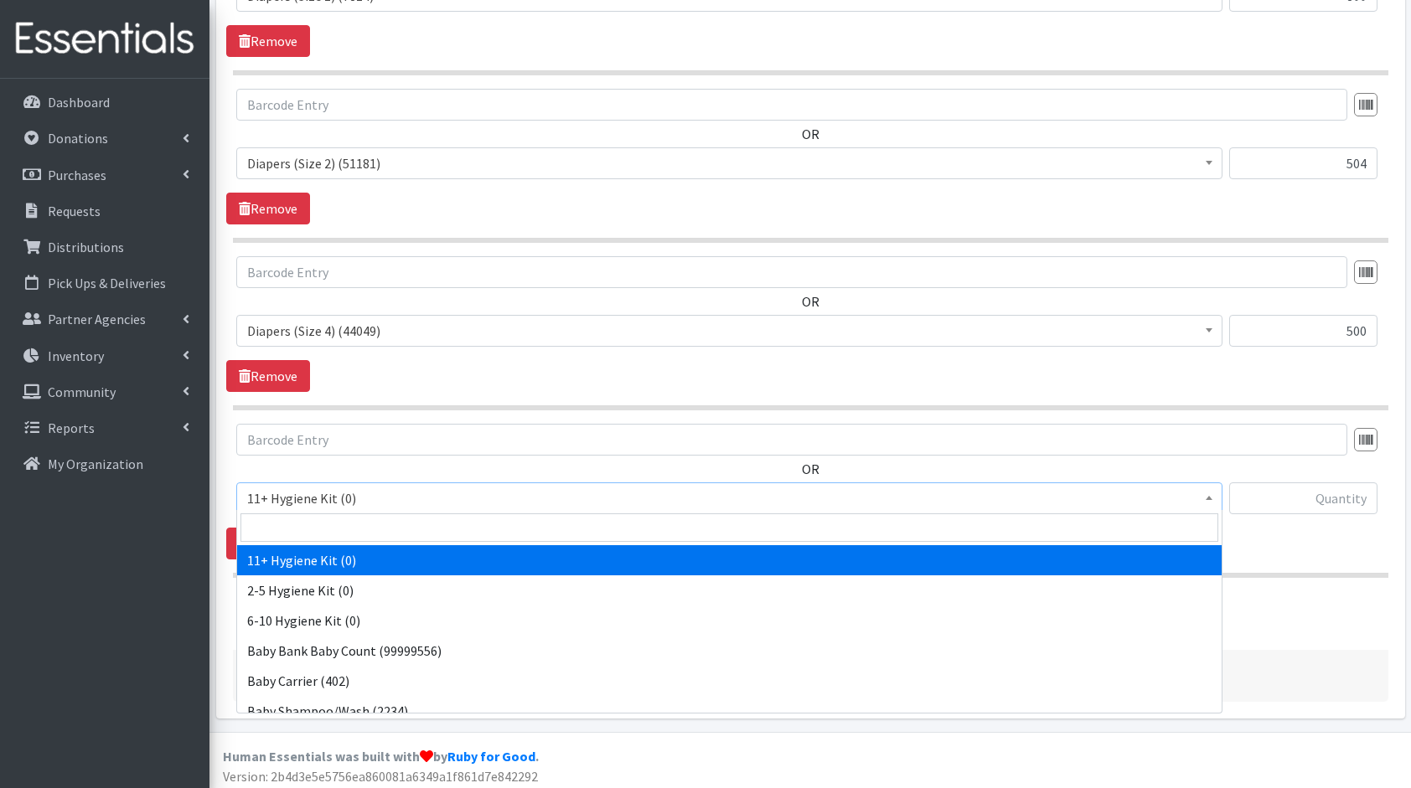
click at [359, 527] on input "search" at bounding box center [729, 528] width 978 height 28
type input "di"
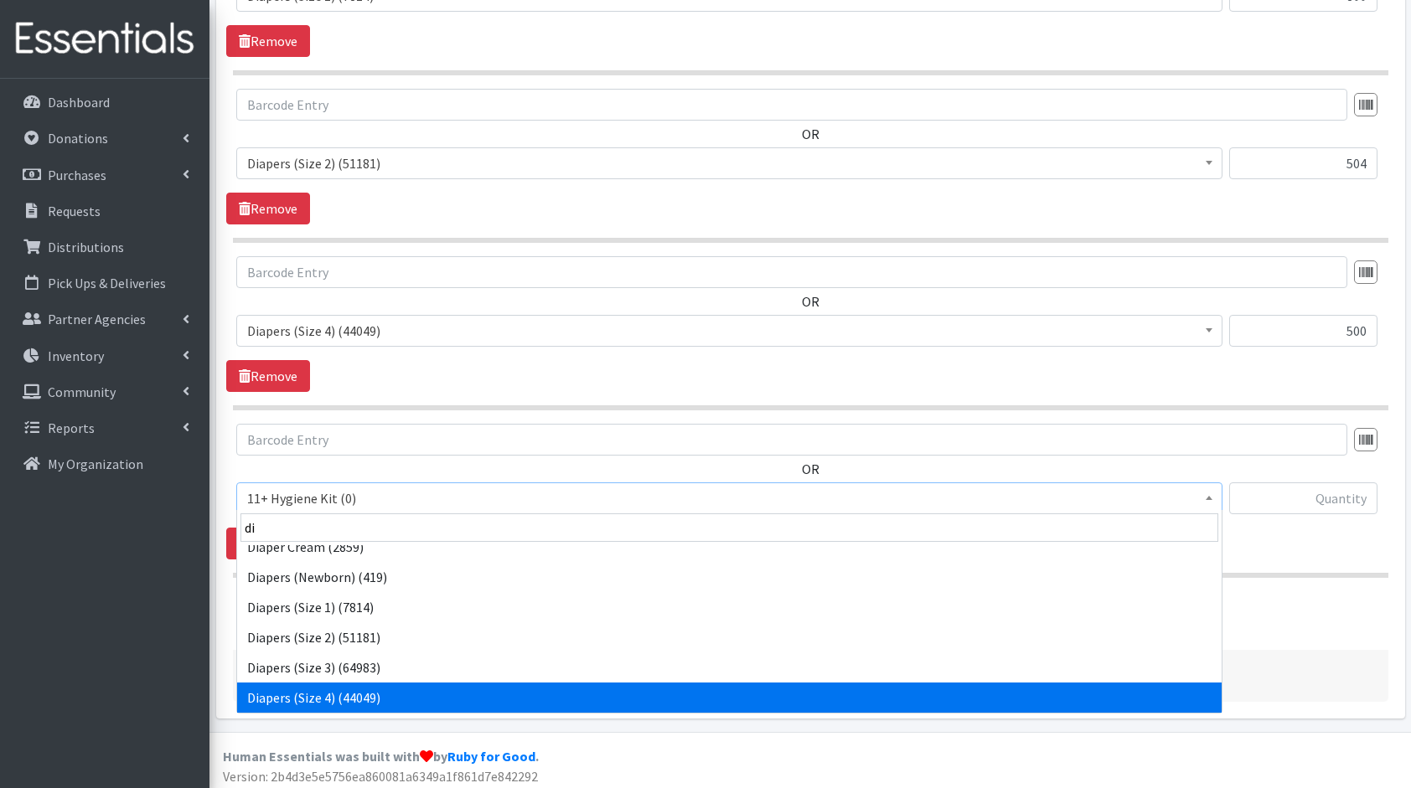
scroll to position [74, 0]
select select "5208"
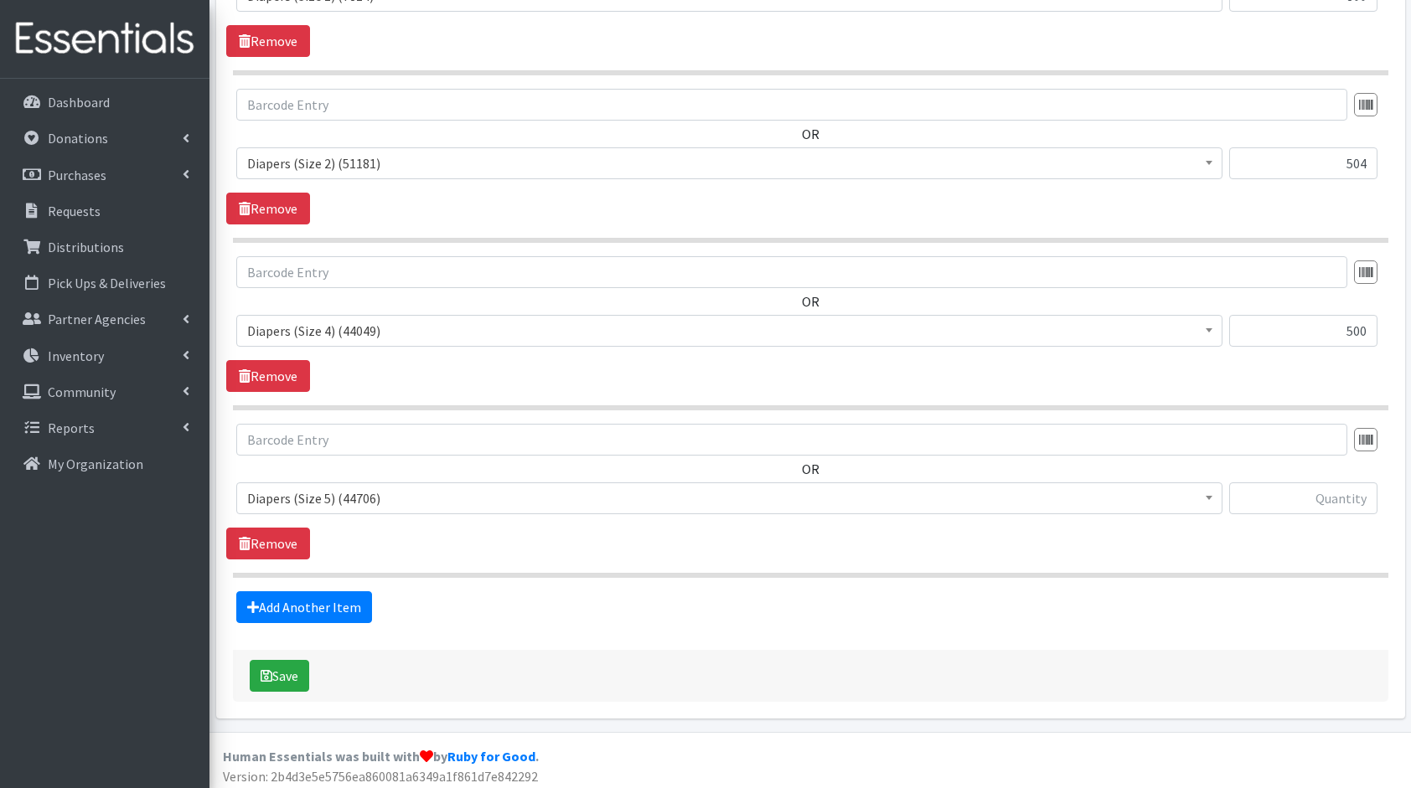
click at [1262, 471] on div "OR 11+ Hygiene Kit (0) 2-5 Hygiene Kit (0) 6-10 Hygiene Kit (0) Baby Bank Baby …" at bounding box center [810, 476] width 1168 height 104
click at [1285, 493] on input "text" at bounding box center [1303, 499] width 148 height 32
type input "200"
click at [330, 609] on link "Add Another Item" at bounding box center [304, 607] width 136 height 32
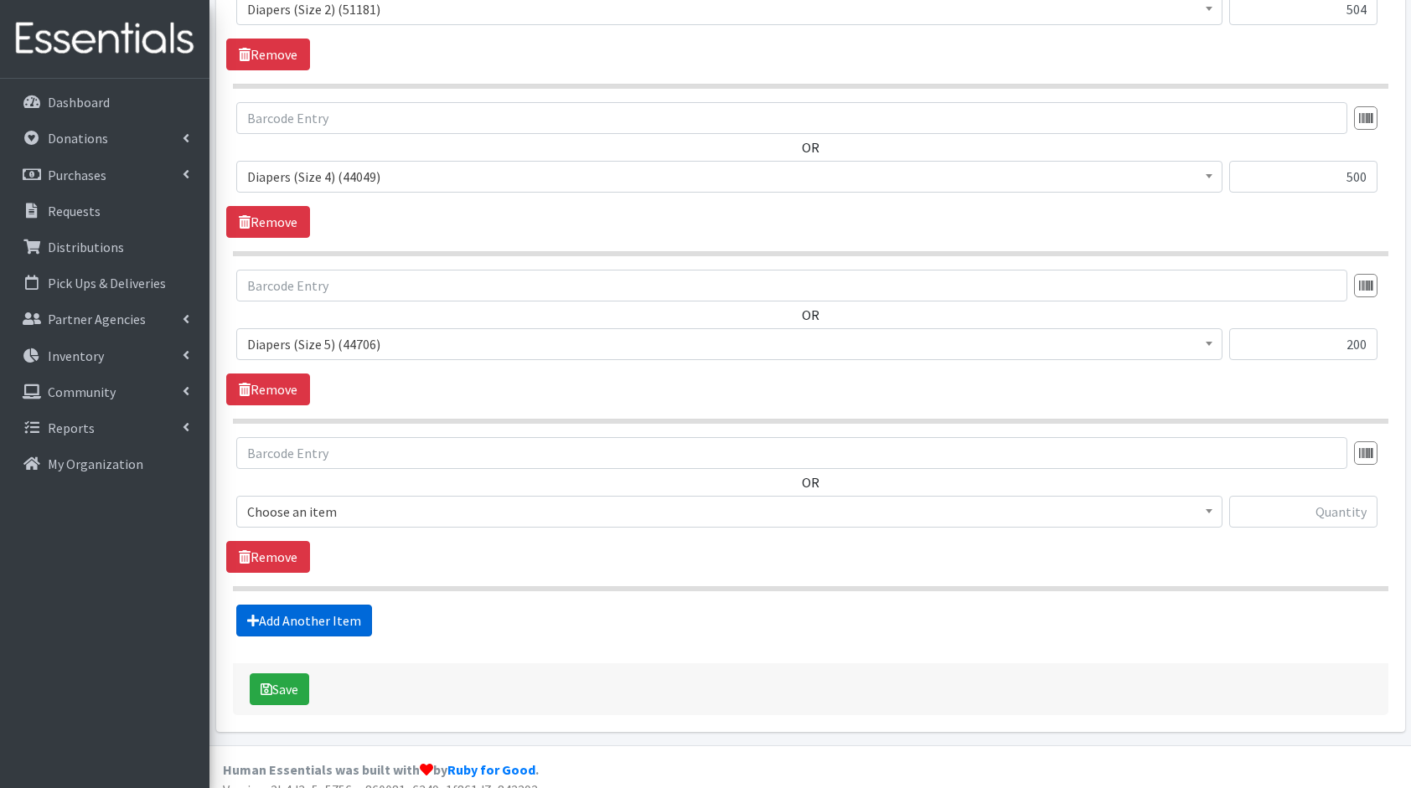
scroll to position [1102, 0]
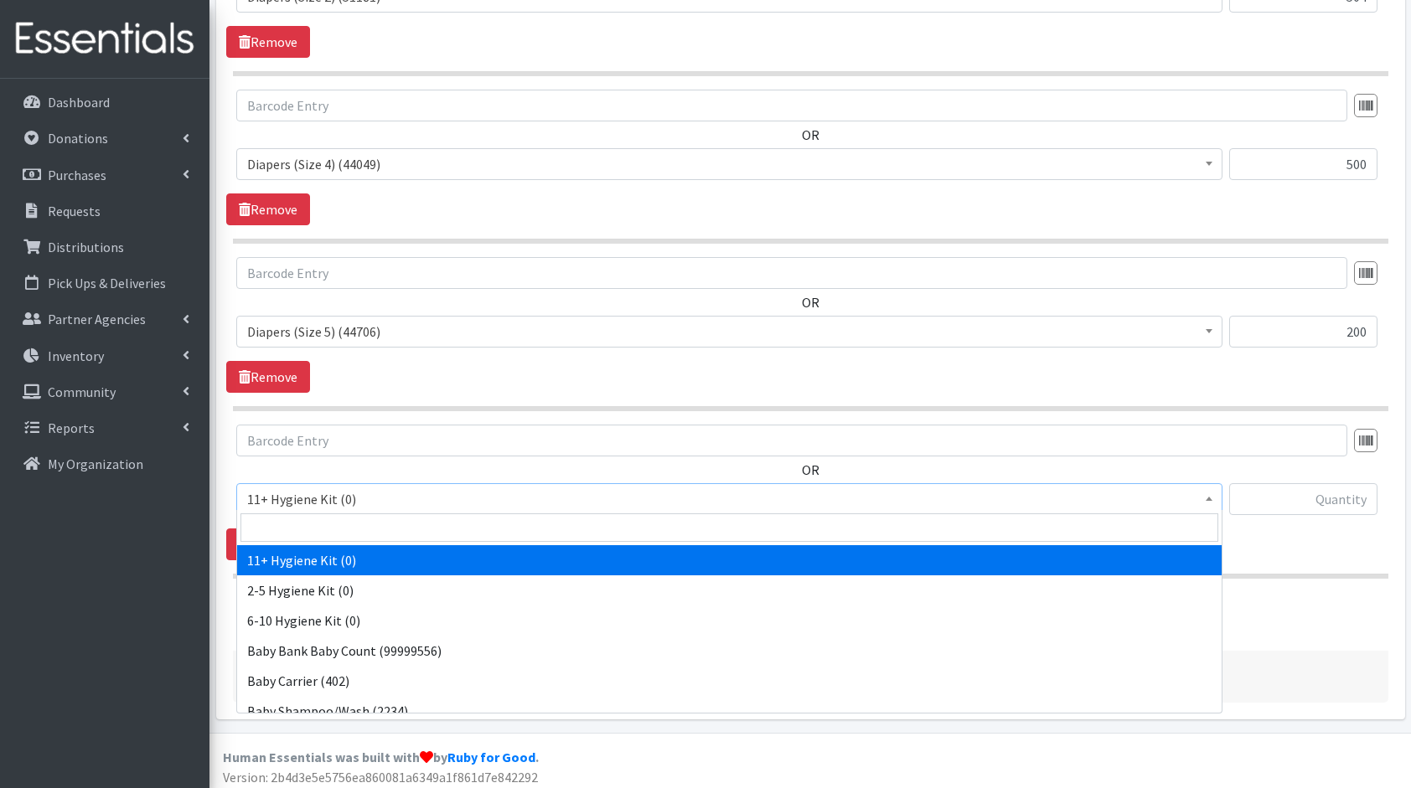
click at [361, 498] on span "11+ Hygiene Kit (0)" at bounding box center [729, 499] width 964 height 23
click at [390, 518] on input "search" at bounding box center [729, 528] width 978 height 28
type input "di"
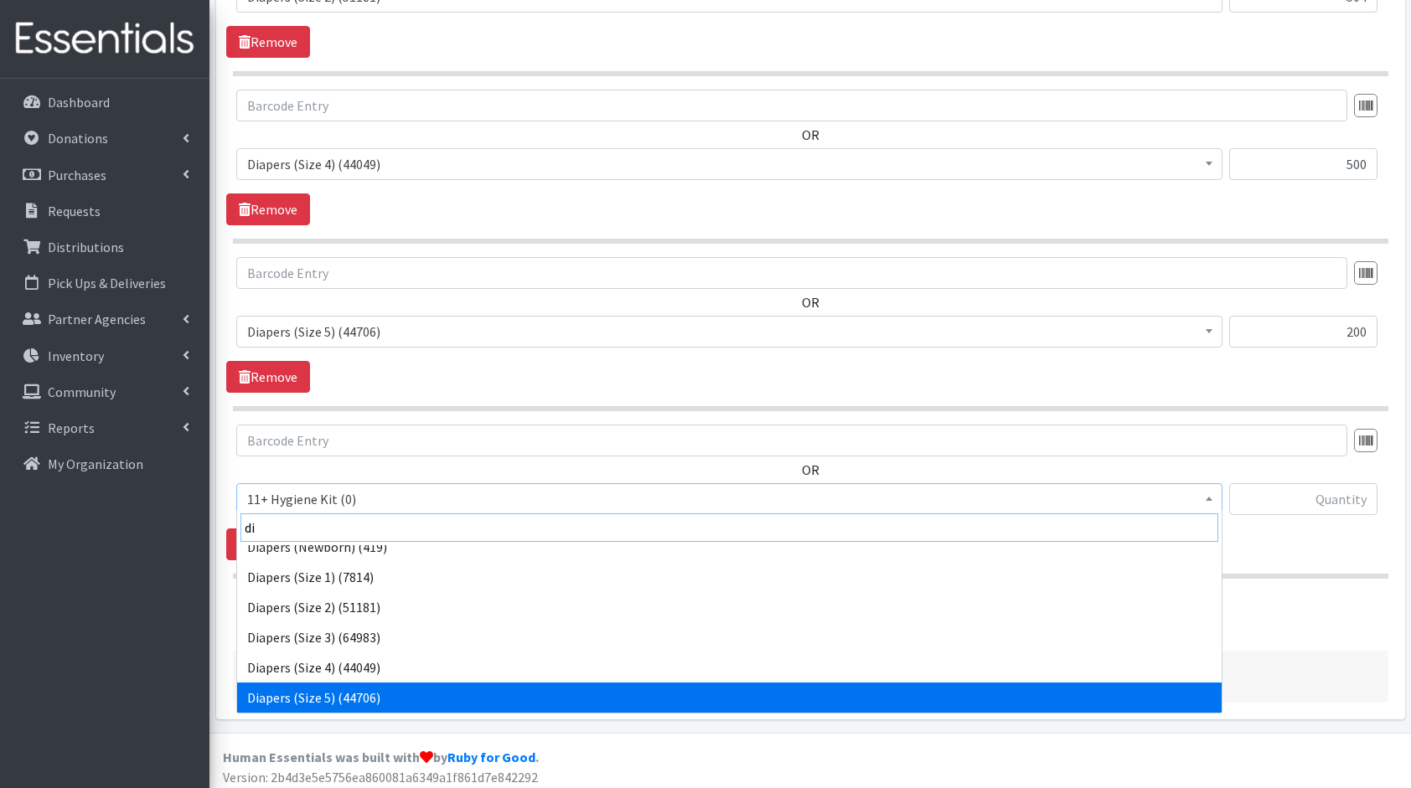
scroll to position [104, 0]
select select "5209"
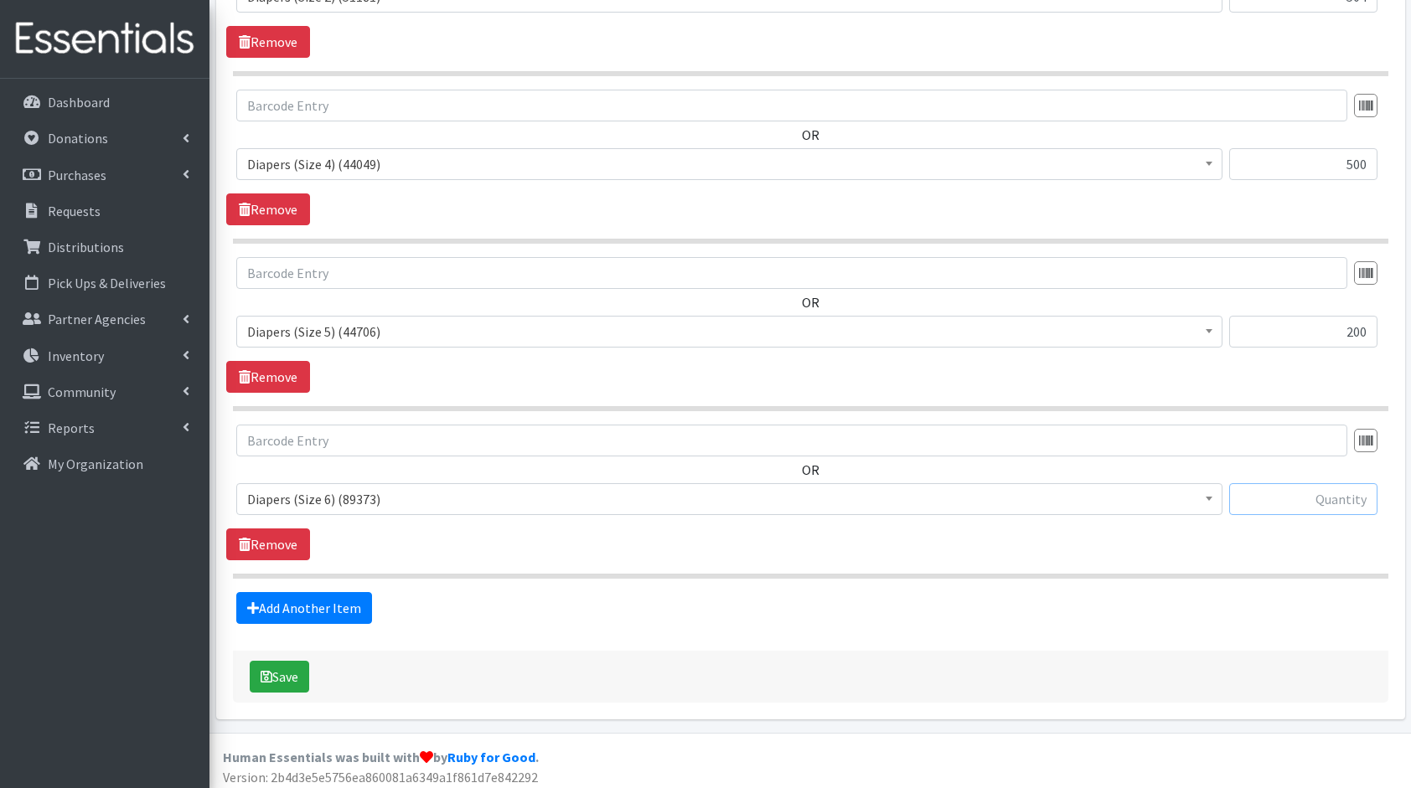
click at [1325, 491] on input "text" at bounding box center [1303, 499] width 148 height 32
type input "360"
click at [336, 592] on link "Add Another Item" at bounding box center [304, 608] width 136 height 32
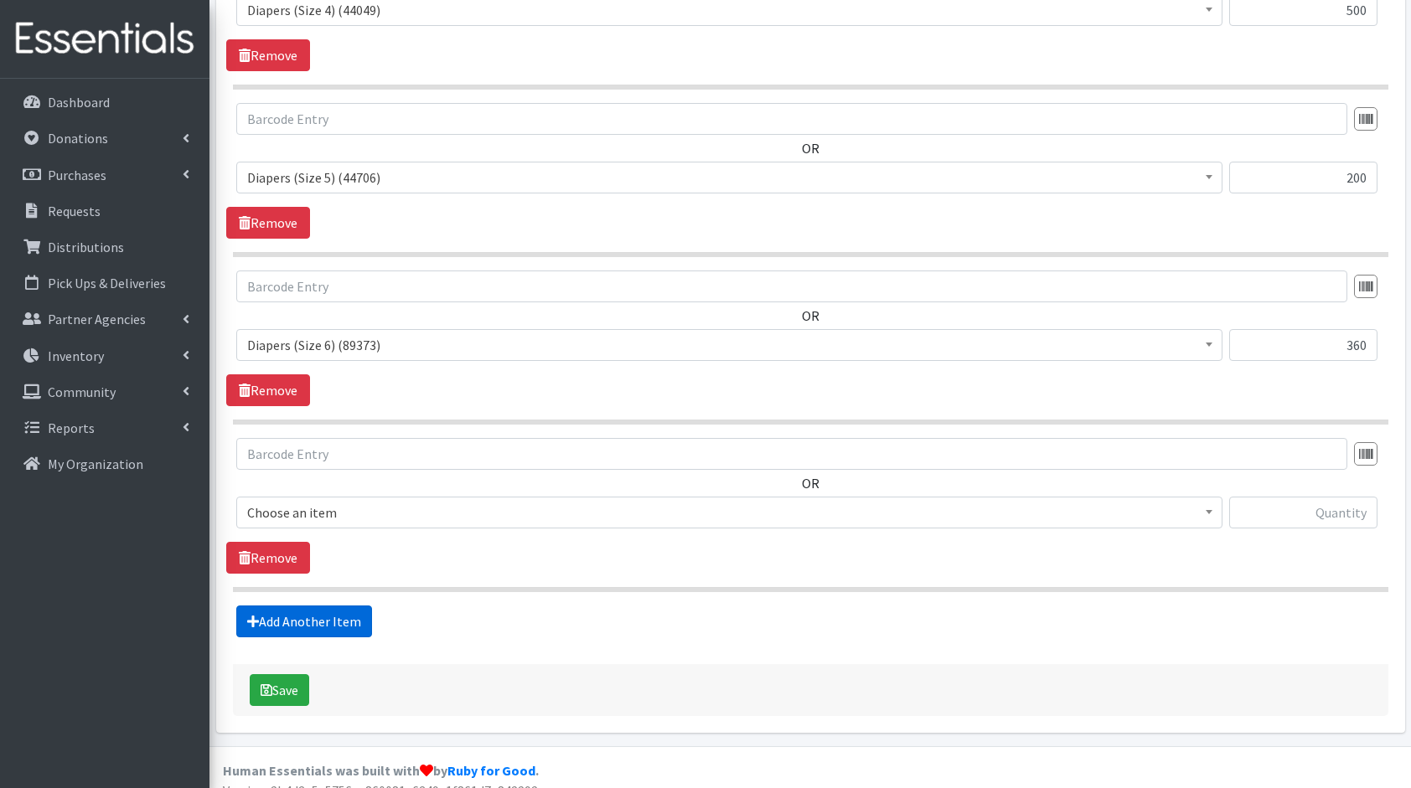
scroll to position [1269, 0]
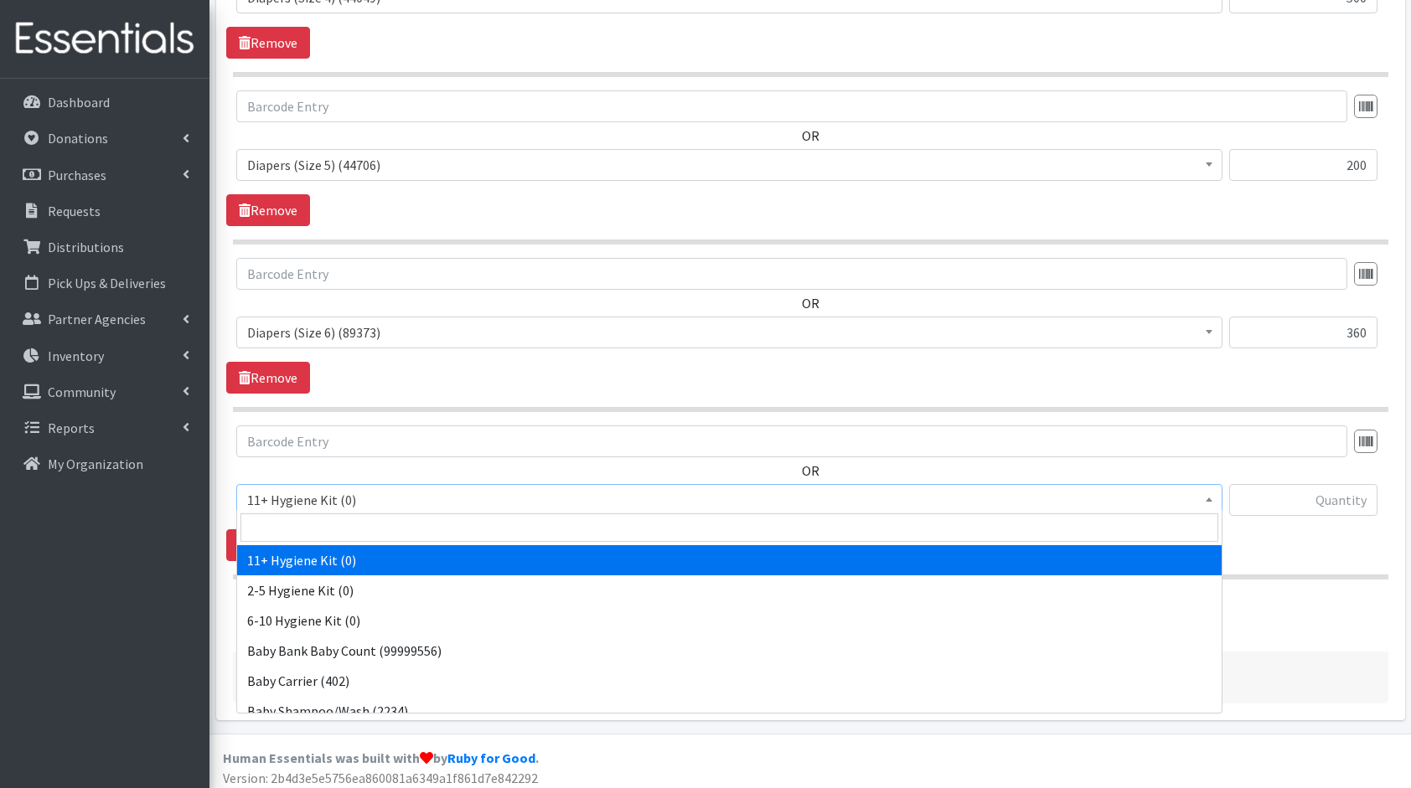
click at [367, 484] on span "11+ Hygiene Kit (0)" at bounding box center [729, 500] width 986 height 32
click at [384, 524] on input "search" at bounding box center [729, 528] width 978 height 28
type input "clo"
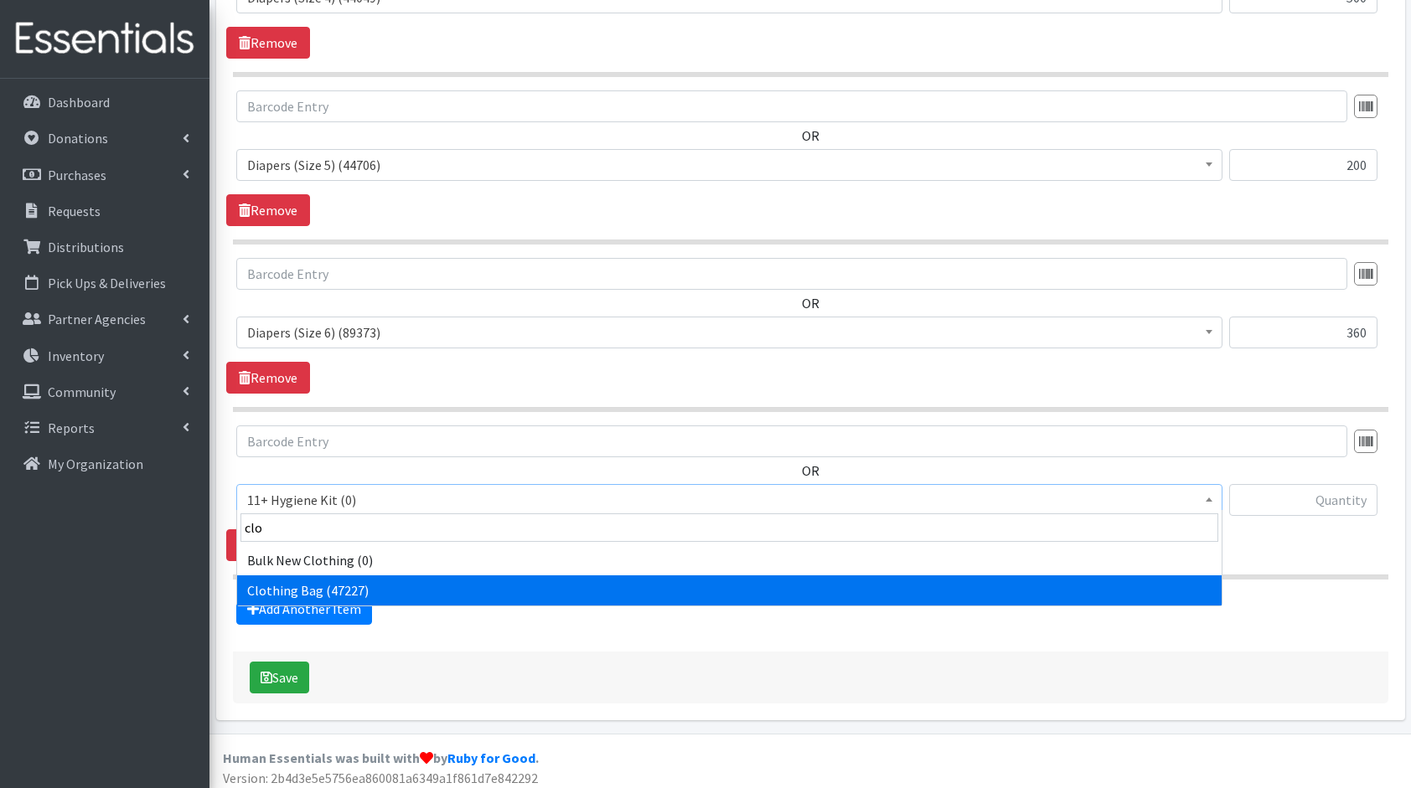
select select "10574"
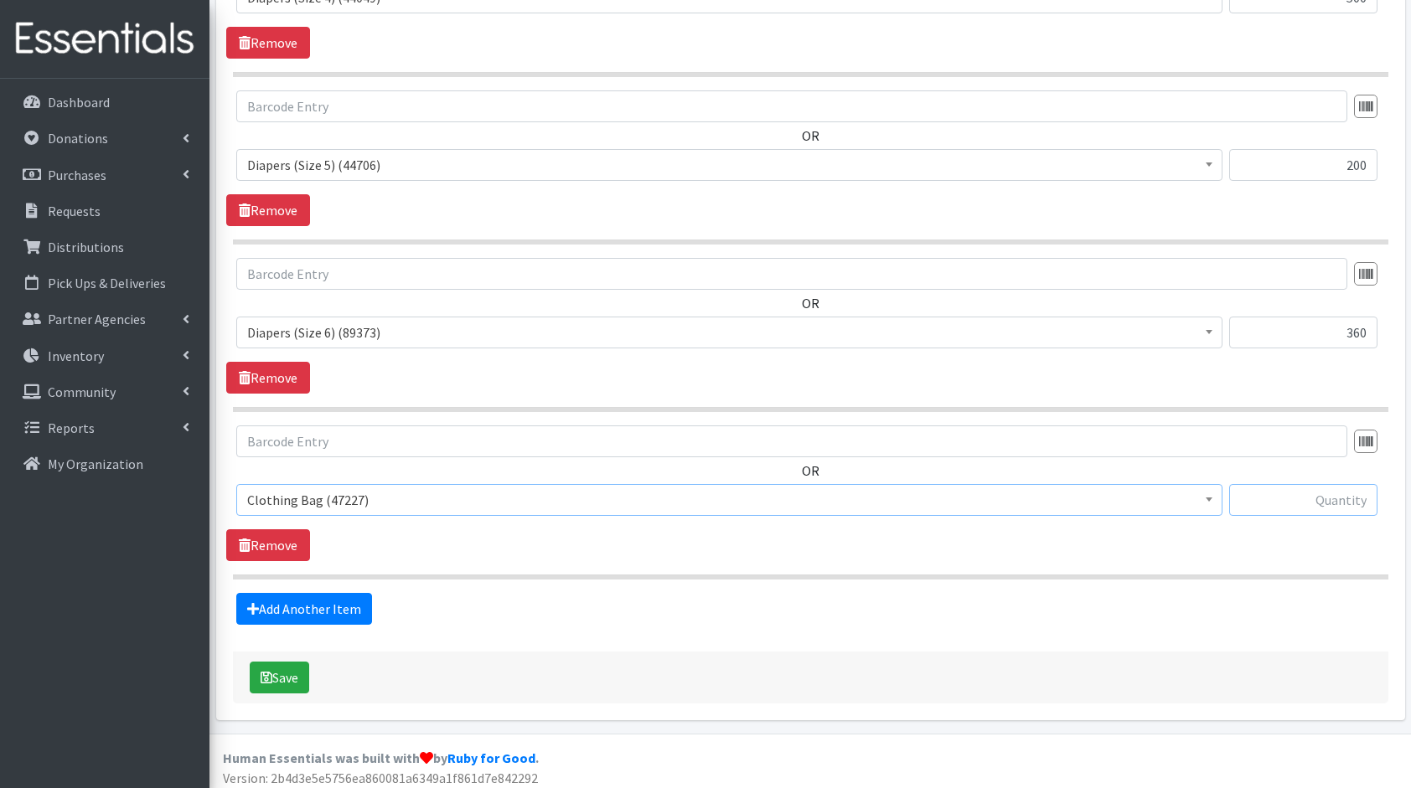
click at [1327, 488] on input "text" at bounding box center [1303, 500] width 148 height 32
type input "18"
click at [298, 599] on link "Add Another Item" at bounding box center [304, 609] width 136 height 32
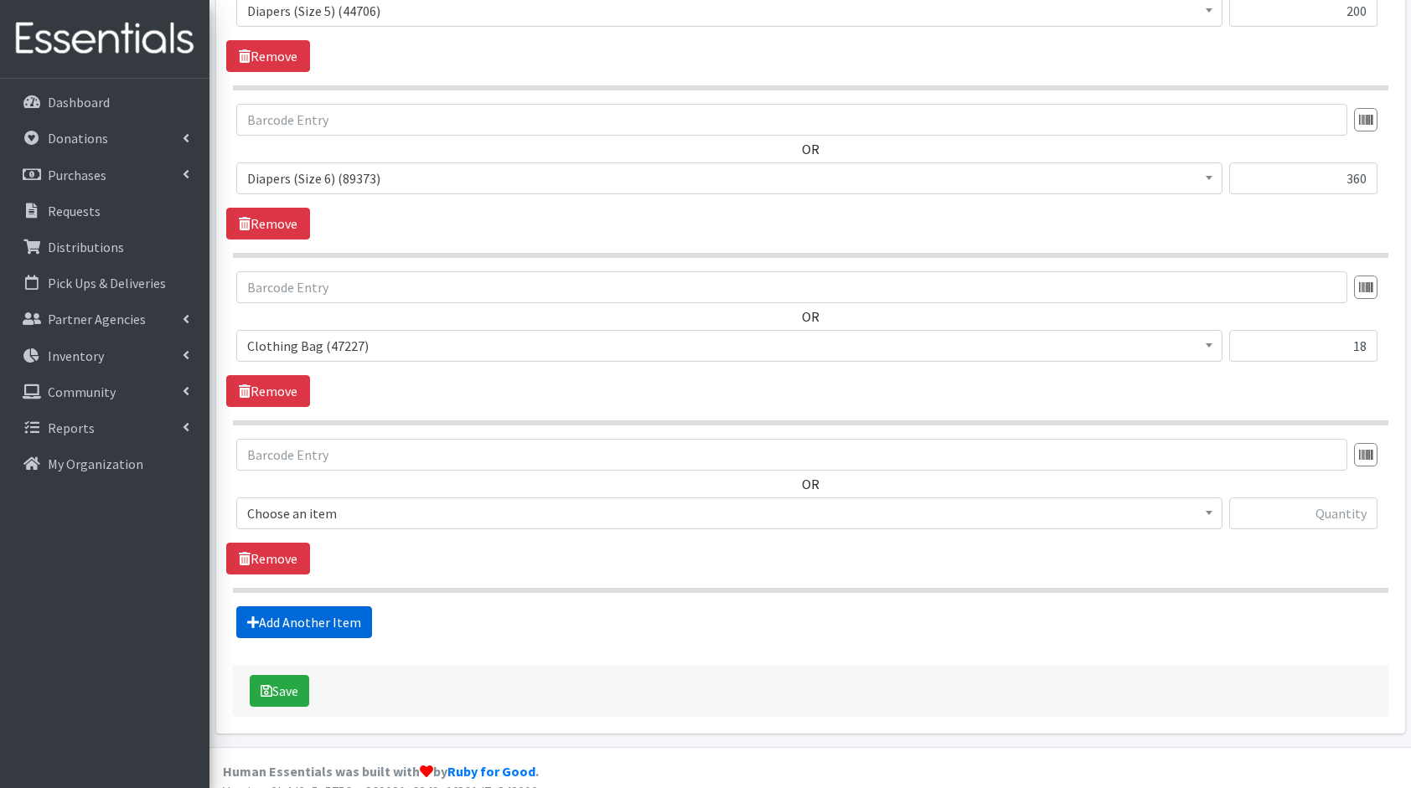
scroll to position [1436, 0]
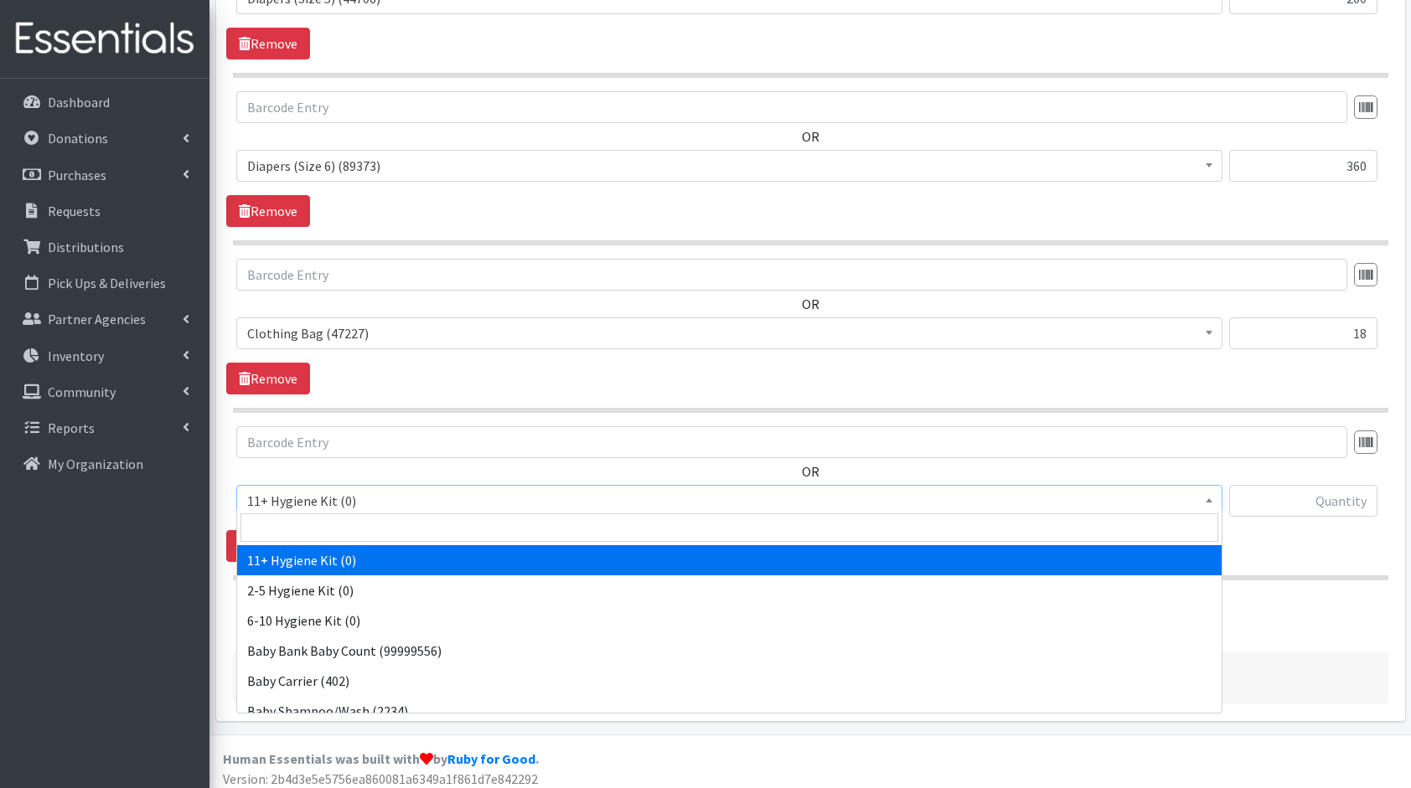
click at [311, 509] on span "11+ Hygiene Kit (0)" at bounding box center [729, 501] width 986 height 32
click at [371, 530] on input "search" at bounding box center [729, 528] width 978 height 28
type input "bo"
select select "10657"
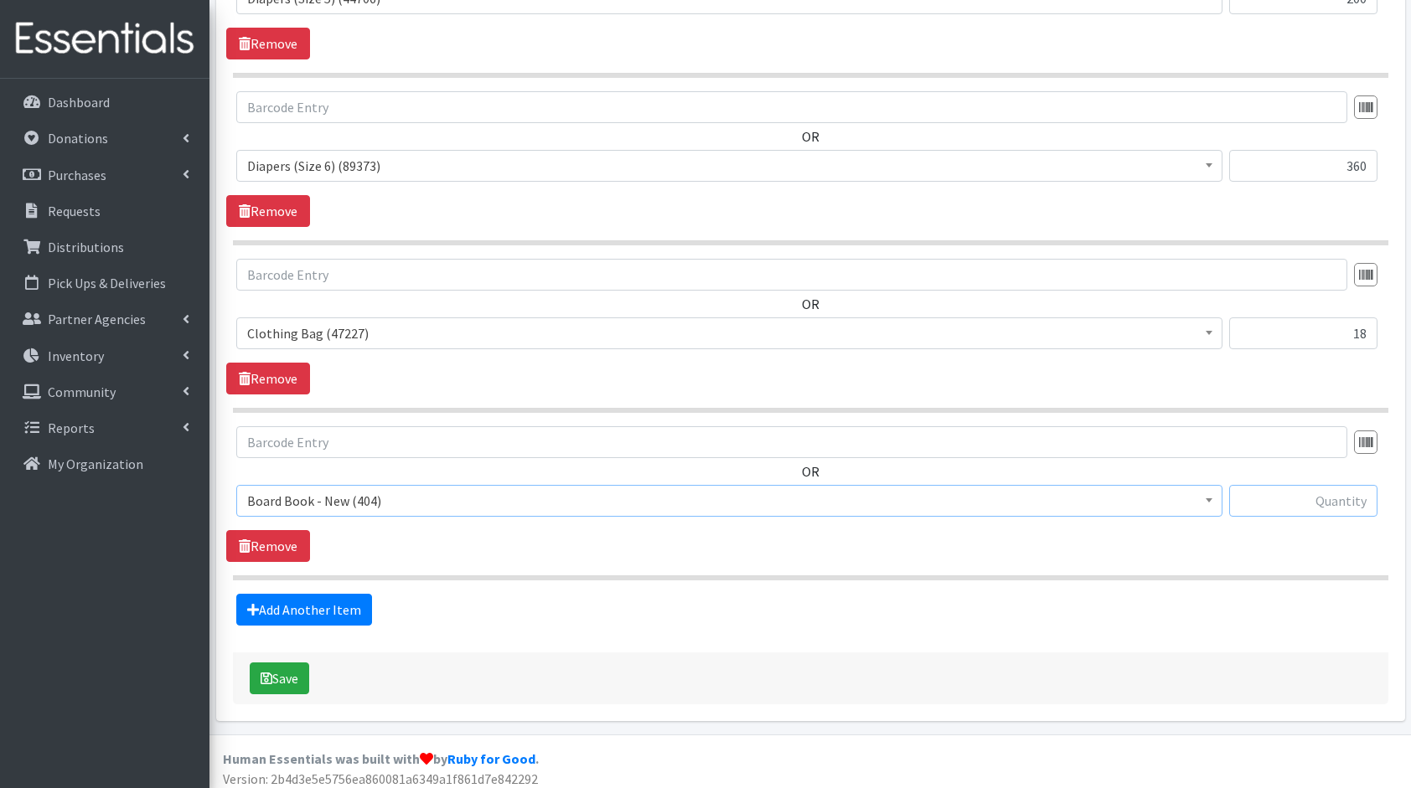
click at [1316, 485] on input "text" at bounding box center [1303, 501] width 148 height 32
type input "18"
click at [341, 607] on link "Add Another Item" at bounding box center [304, 610] width 136 height 32
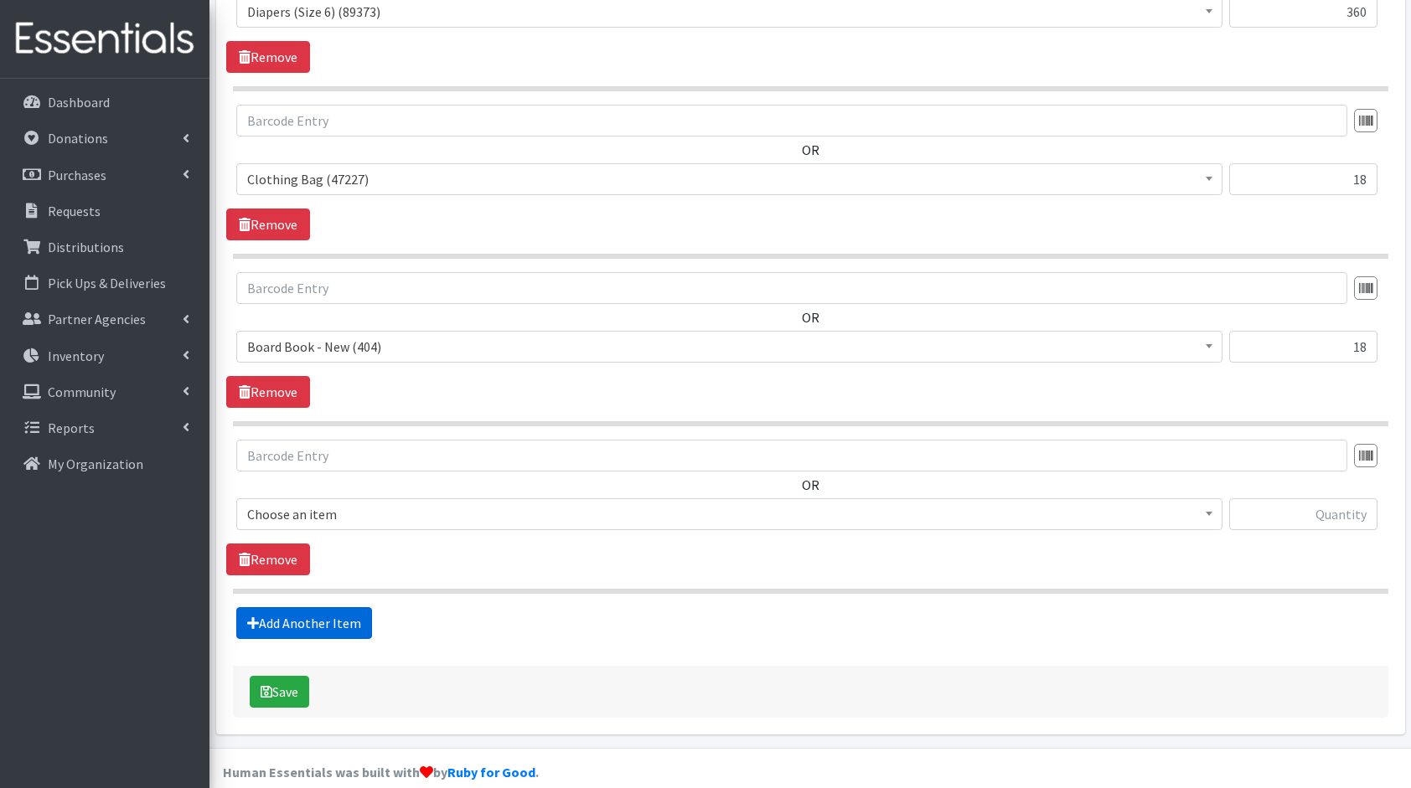
scroll to position [1603, 0]
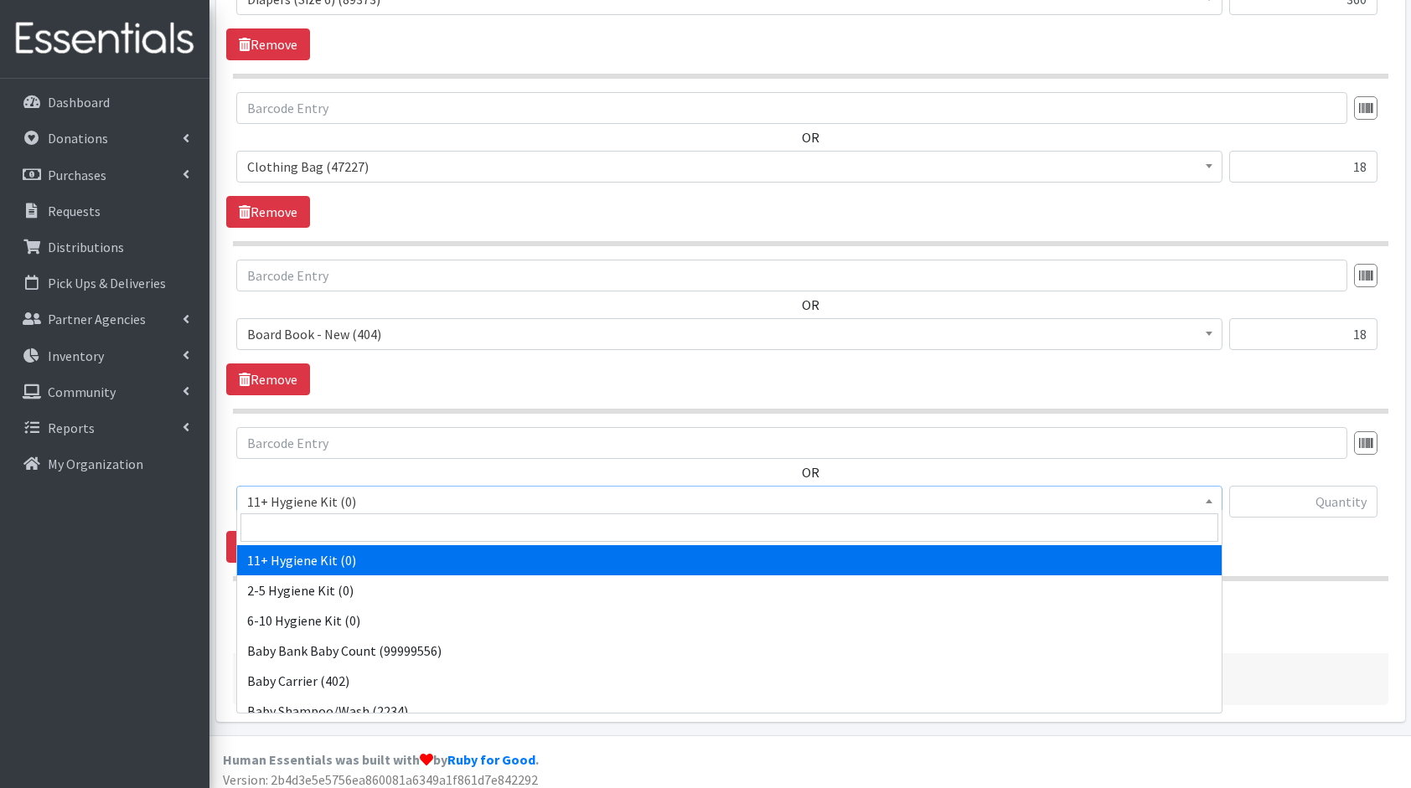
click at [340, 490] on span "11+ Hygiene Kit (0)" at bounding box center [729, 501] width 964 height 23
click at [362, 515] on input "search" at bounding box center [729, 528] width 978 height 28
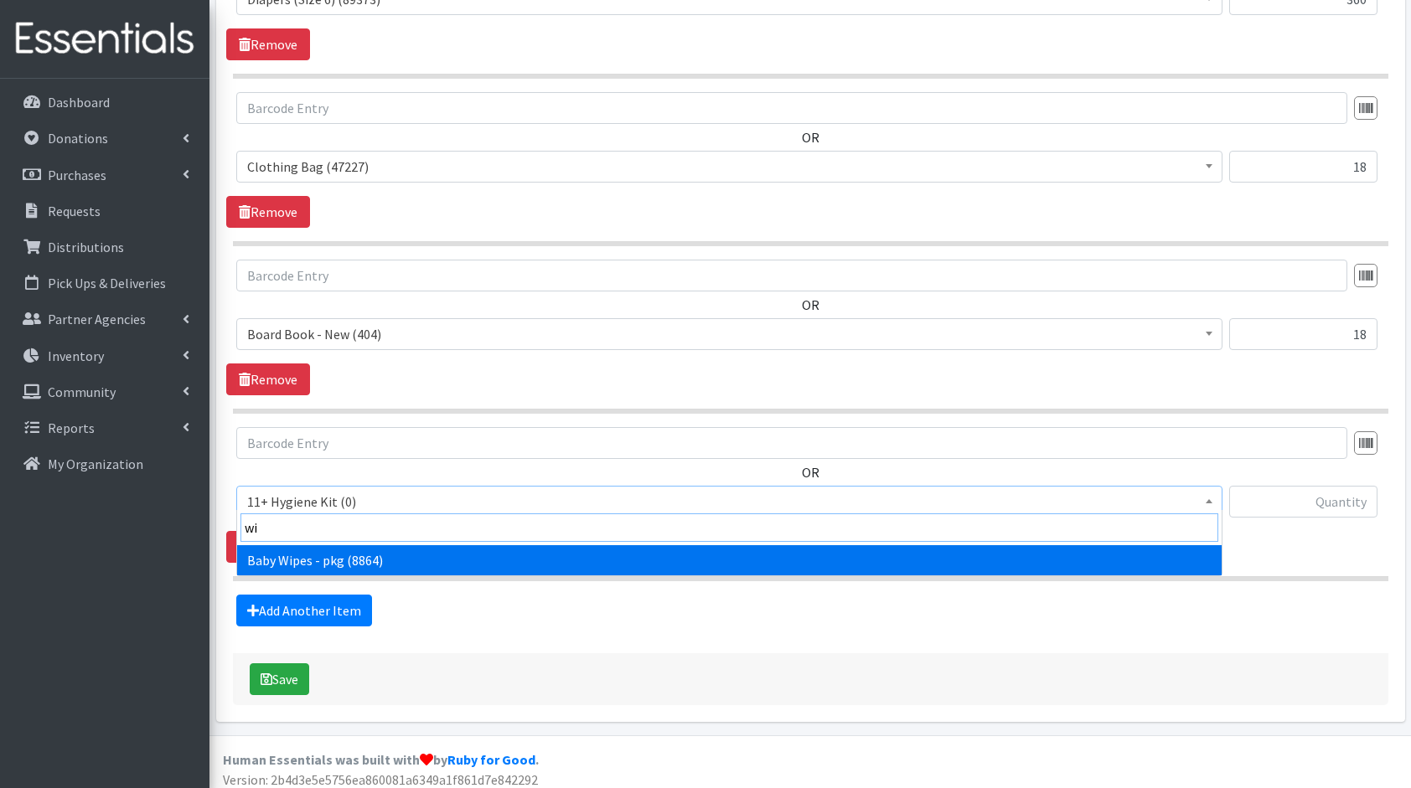
type input "wip"
select select "5219"
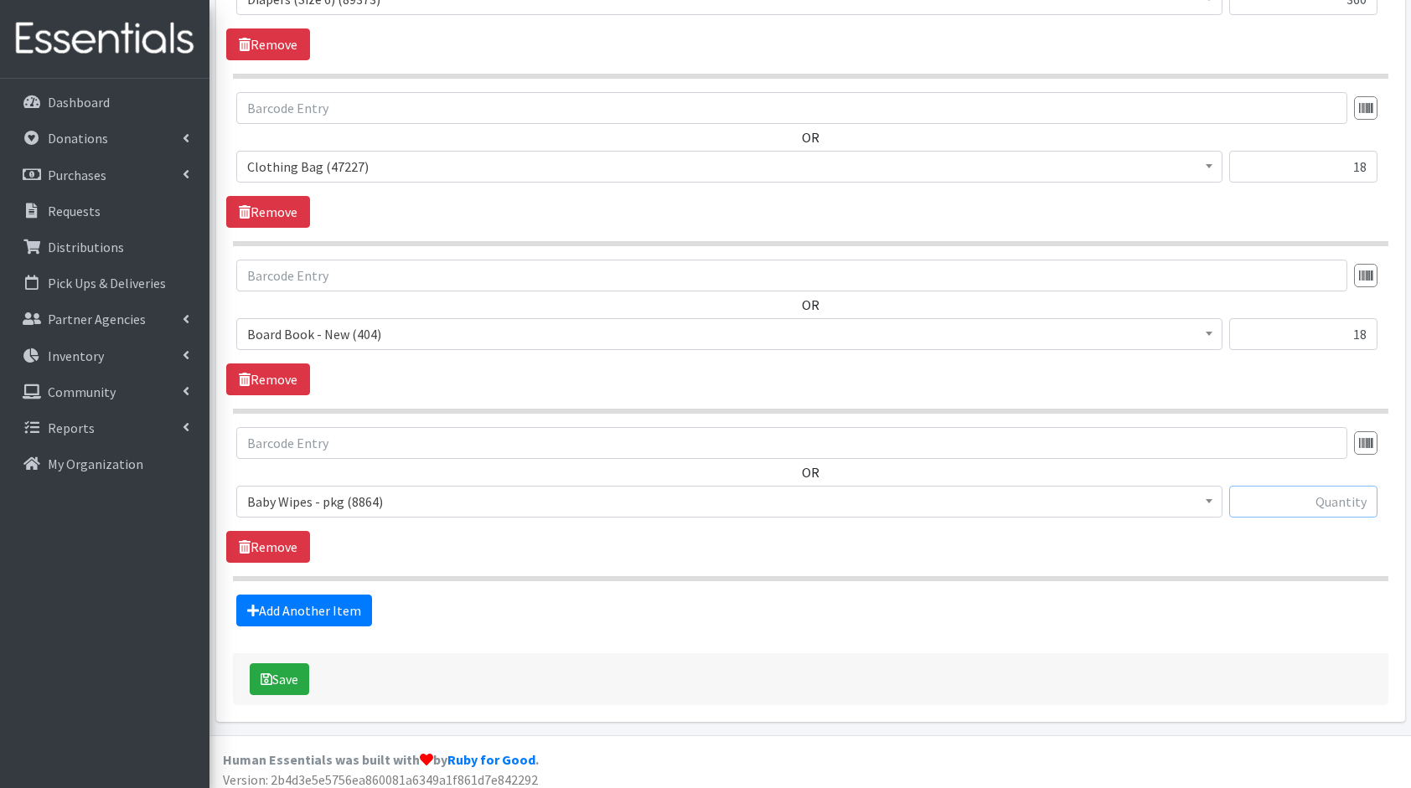
click at [1262, 488] on input "text" at bounding box center [1303, 502] width 148 height 32
type input "72"
click at [305, 595] on link "Add Another Item" at bounding box center [304, 611] width 136 height 32
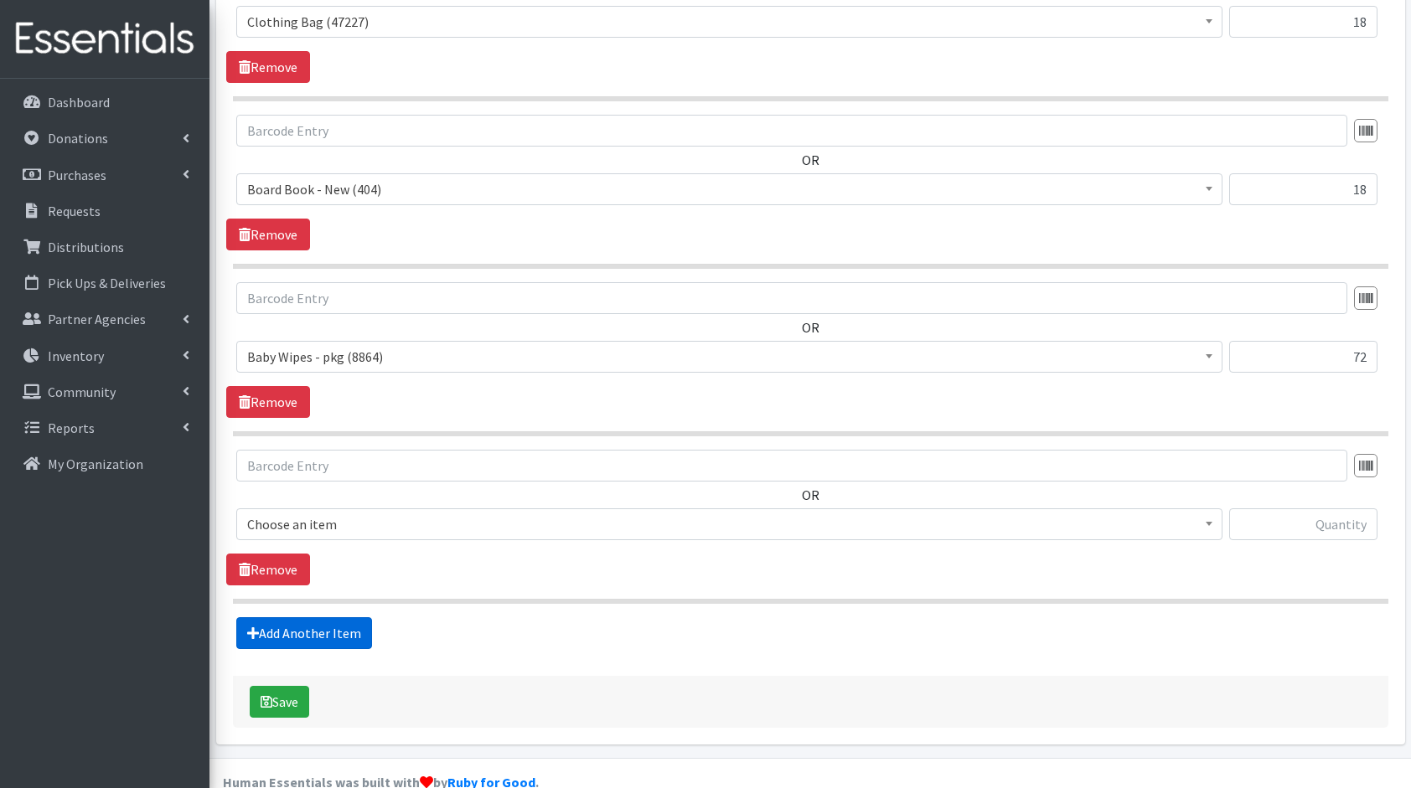
scroll to position [1769, 0]
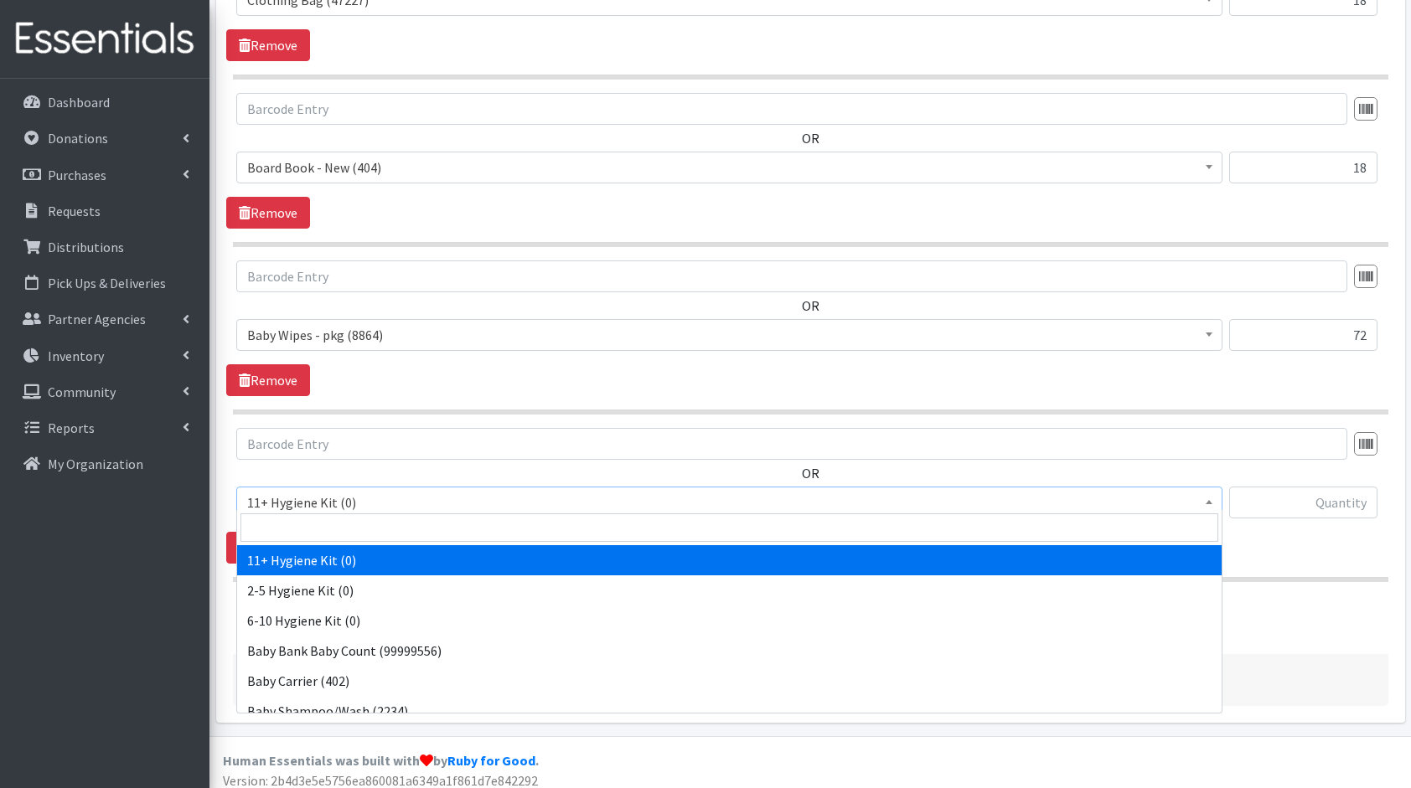
click at [369, 491] on span "11+ Hygiene Kit (0)" at bounding box center [729, 502] width 964 height 23
click at [386, 531] on input "search" at bounding box center [729, 528] width 978 height 28
type input "cre"
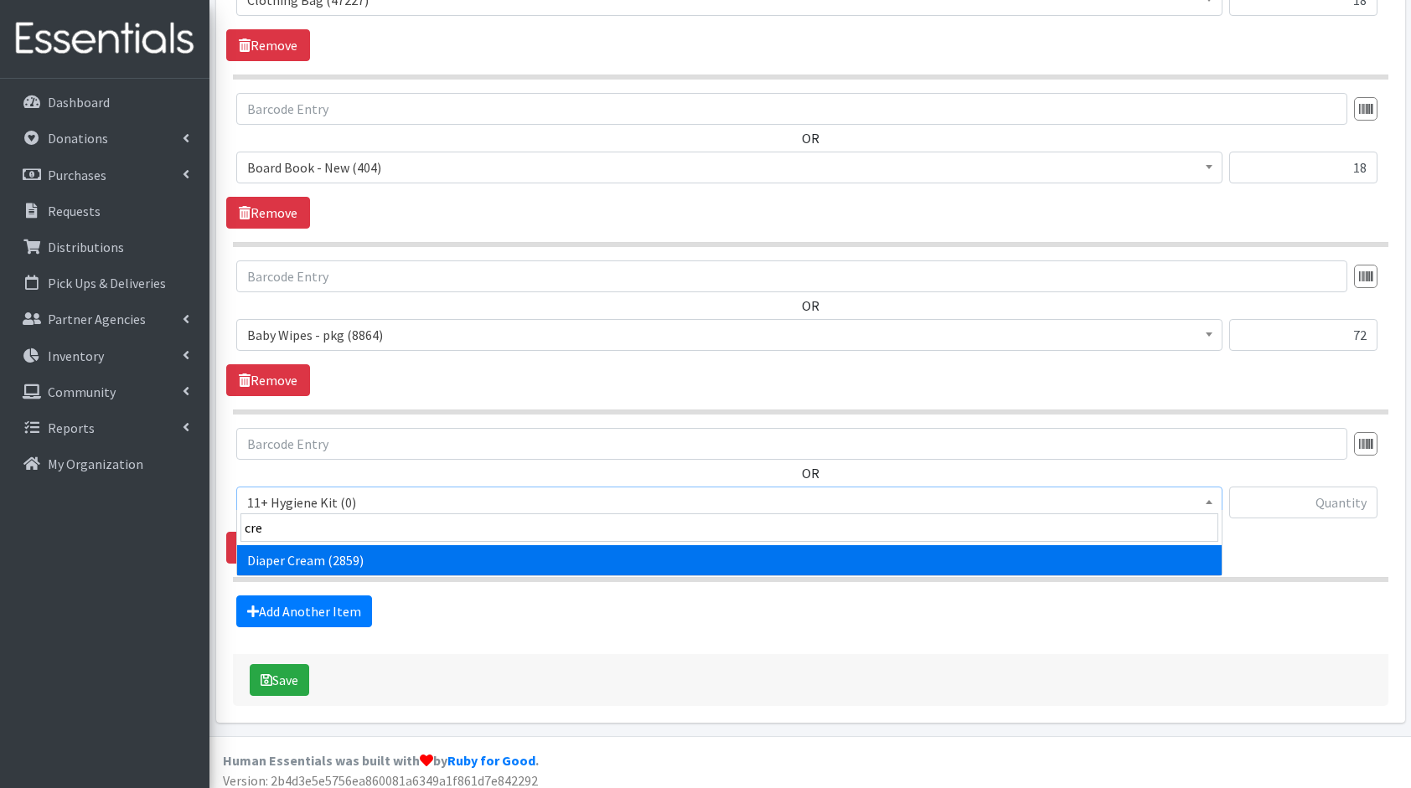
select select "10590"
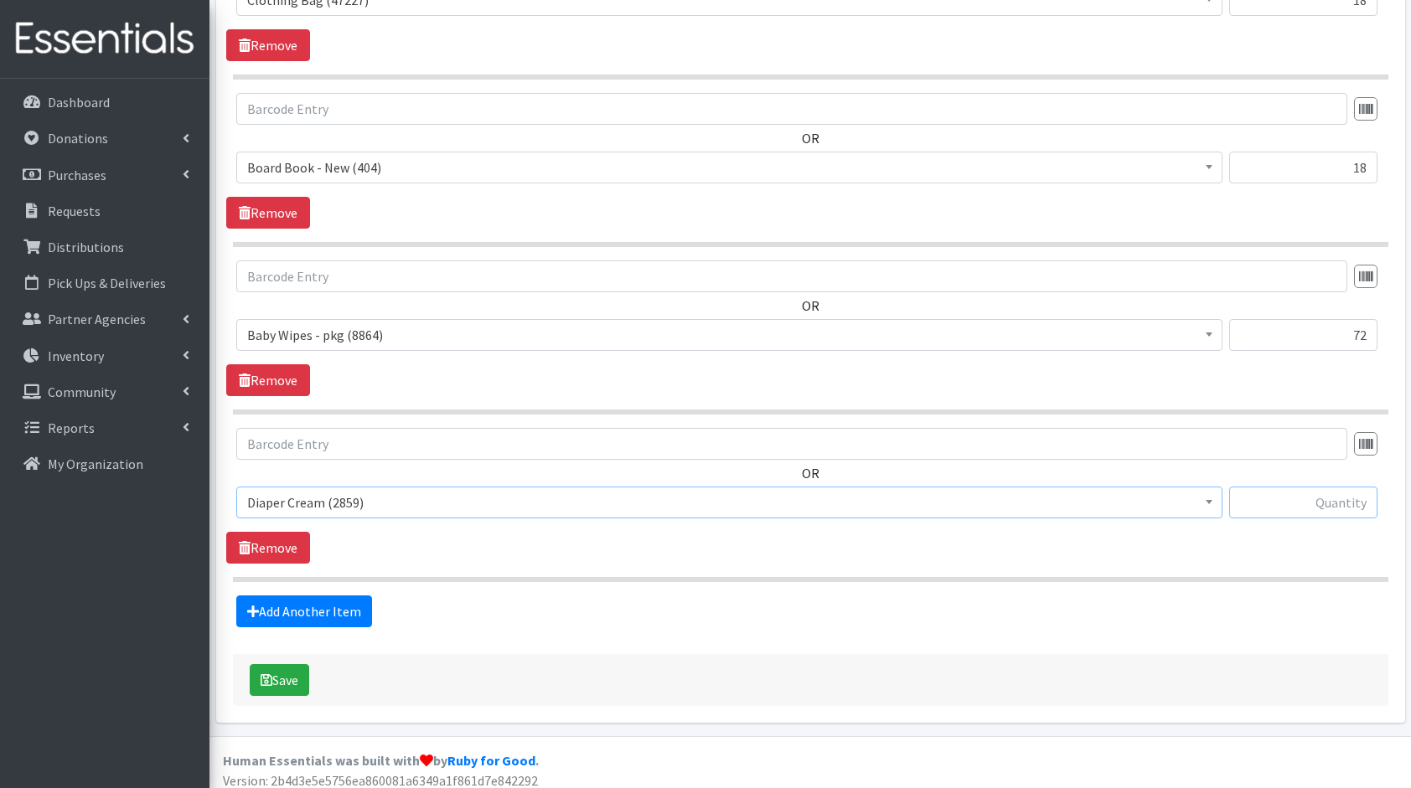
click at [1292, 501] on input "text" at bounding box center [1303, 503] width 148 height 32
type input "18"
click at [342, 607] on link "Add Another Item" at bounding box center [304, 612] width 136 height 32
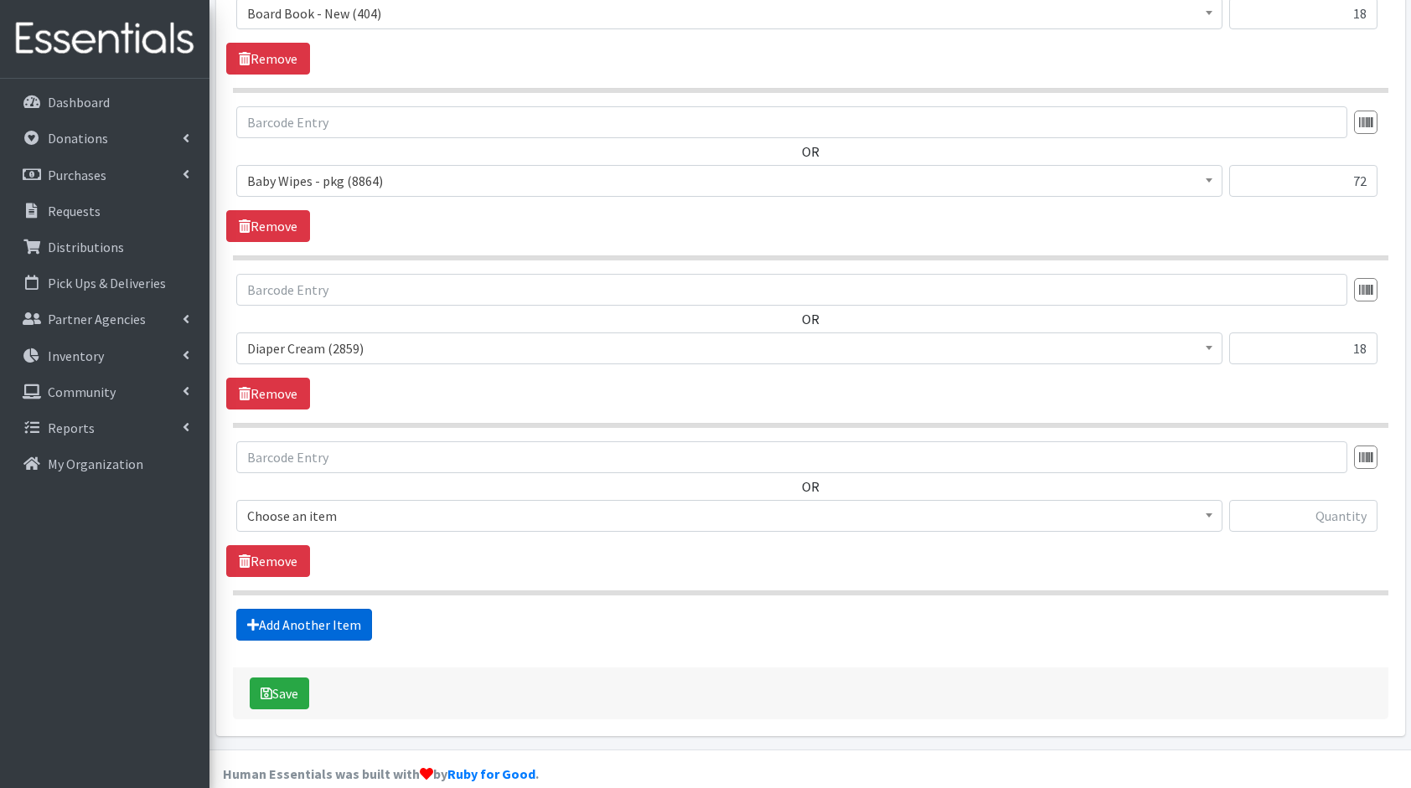
scroll to position [1936, 0]
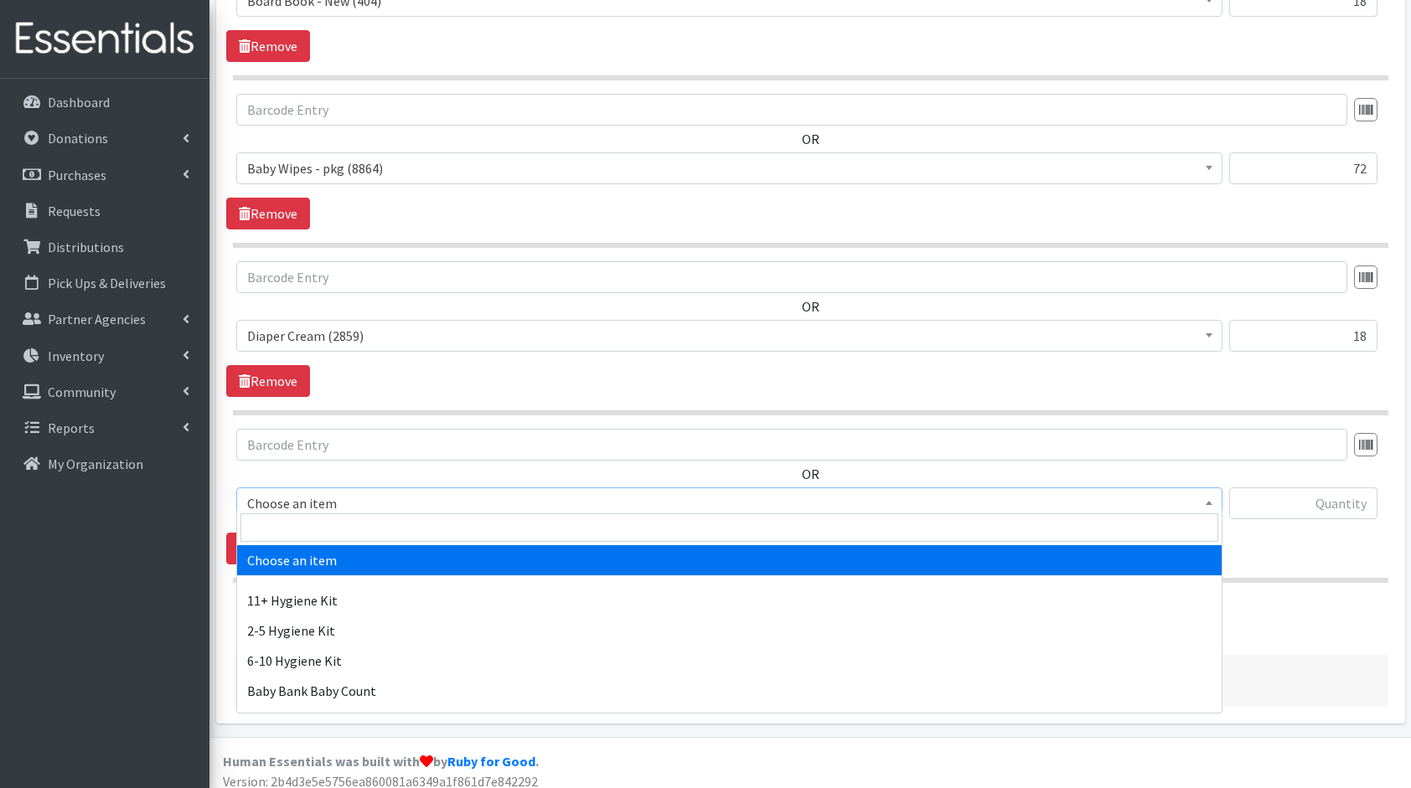
click at [394, 492] on span "Choose an item" at bounding box center [729, 503] width 964 height 23
